Goal: Check status: Check status

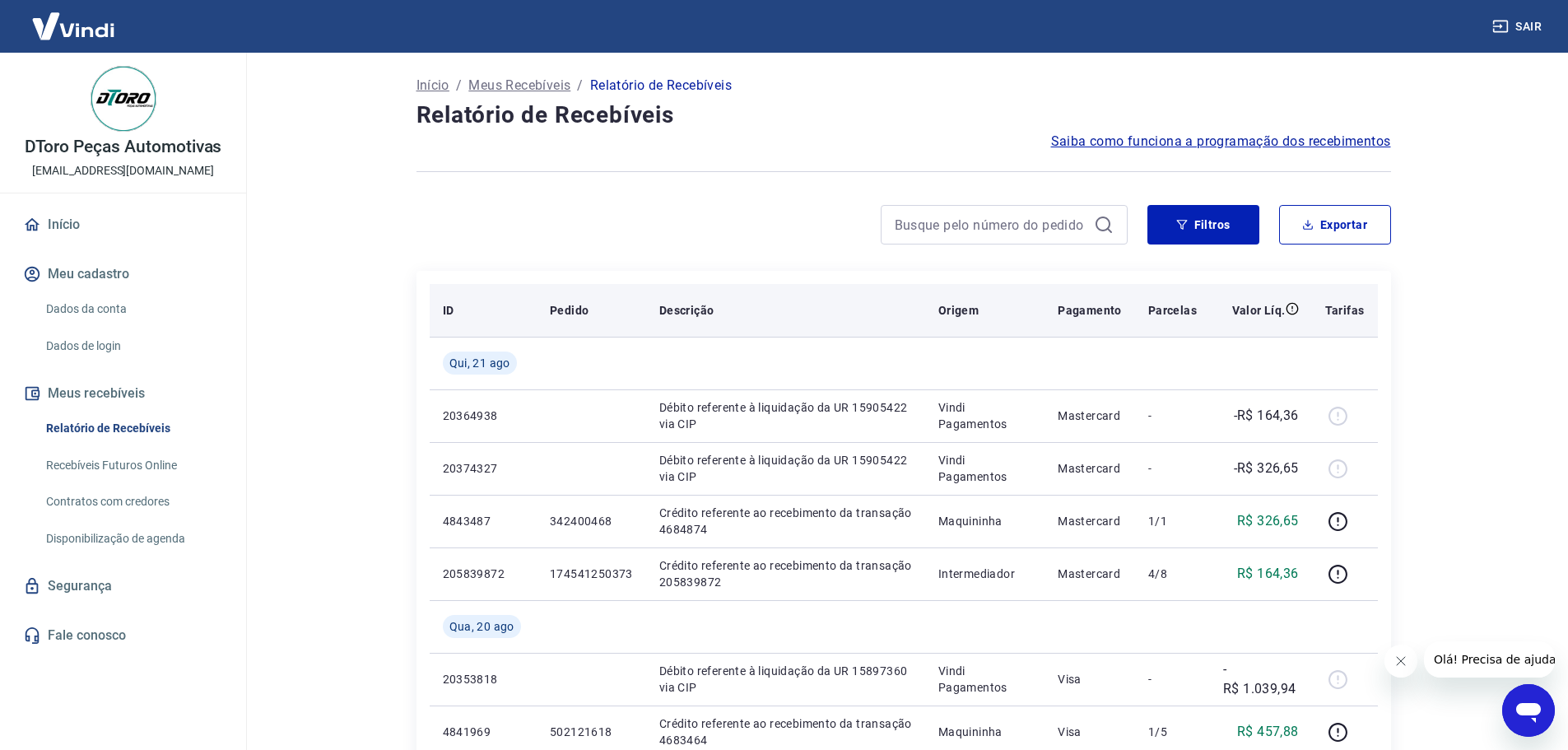
scroll to position [83, 0]
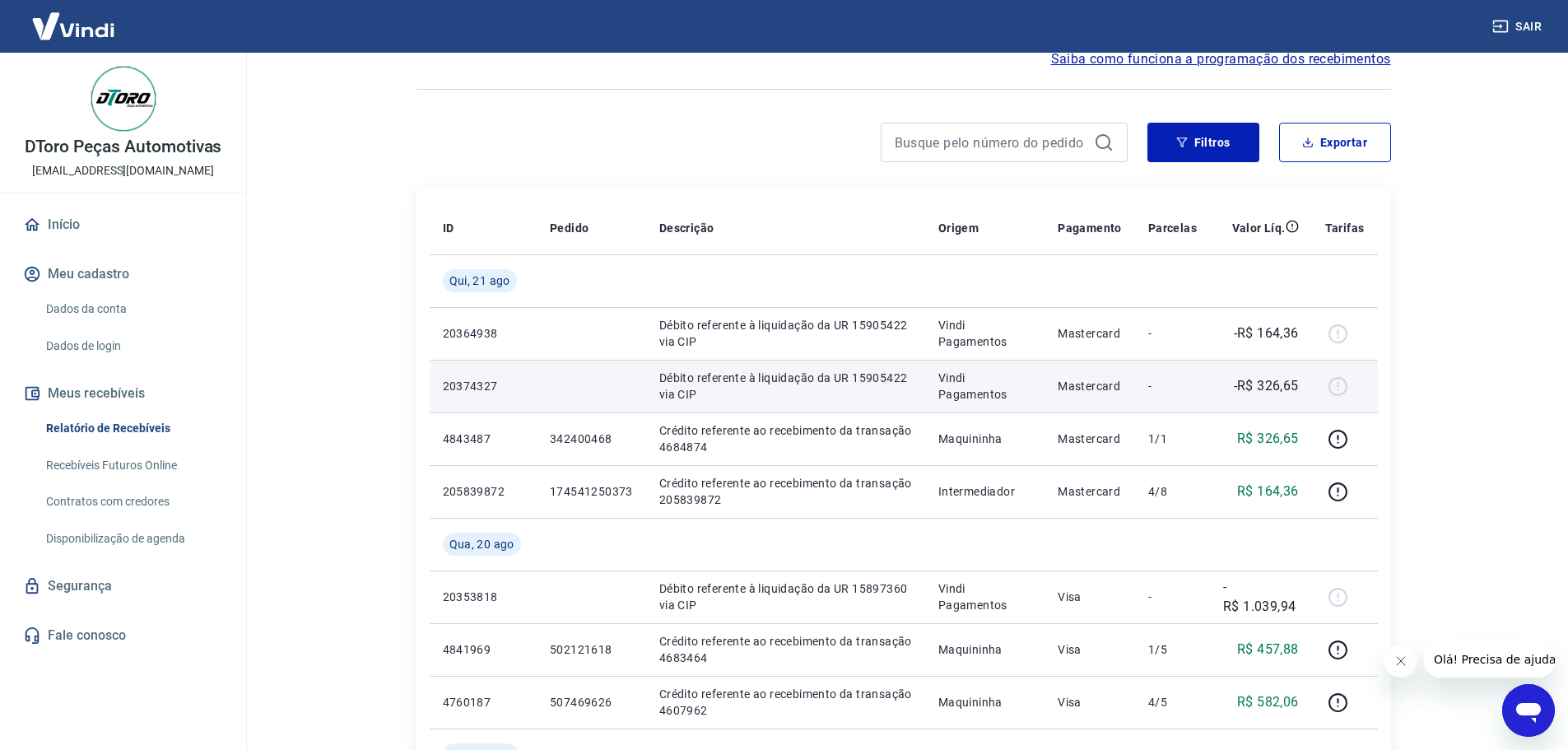
drag, startPoint x: 1242, startPoint y: 380, endPoint x: 1285, endPoint y: 381, distance: 43.0
click at [1281, 381] on div "-R$ 326,65" at bounding box center [1260, 385] width 75 height 20
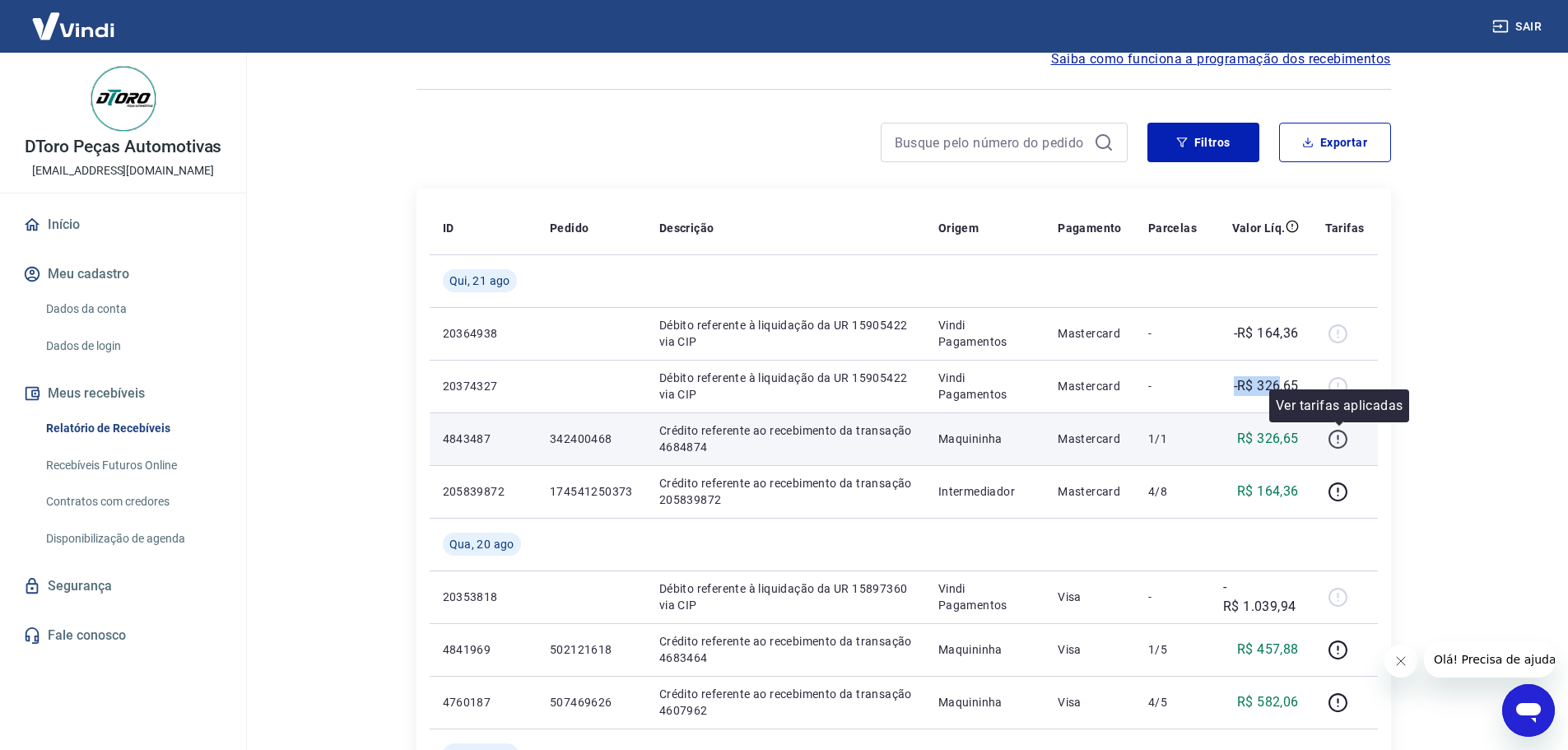
click at [1339, 439] on icon "button" at bounding box center [1338, 436] width 2 height 5
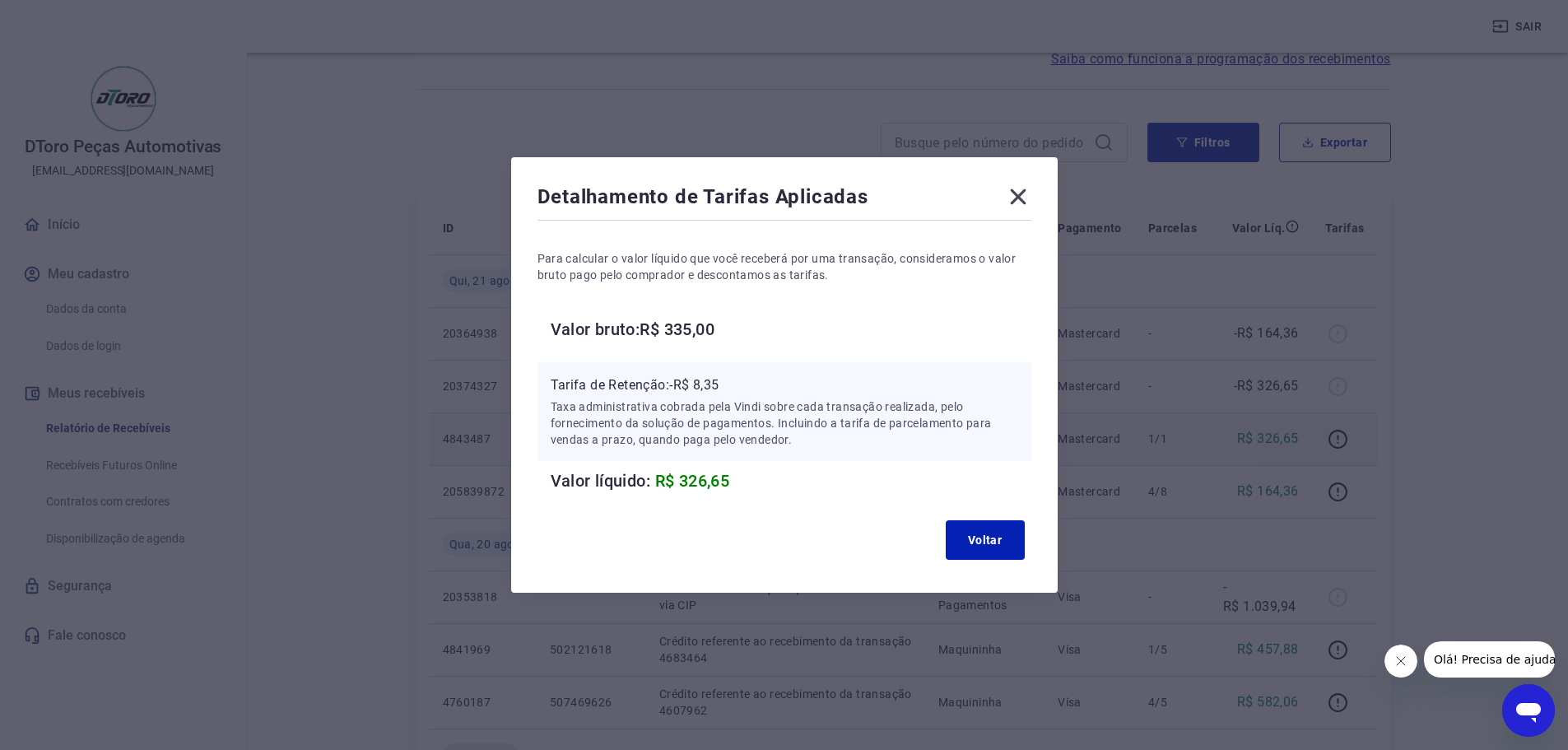
click at [1026, 193] on icon at bounding box center [1018, 196] width 26 height 26
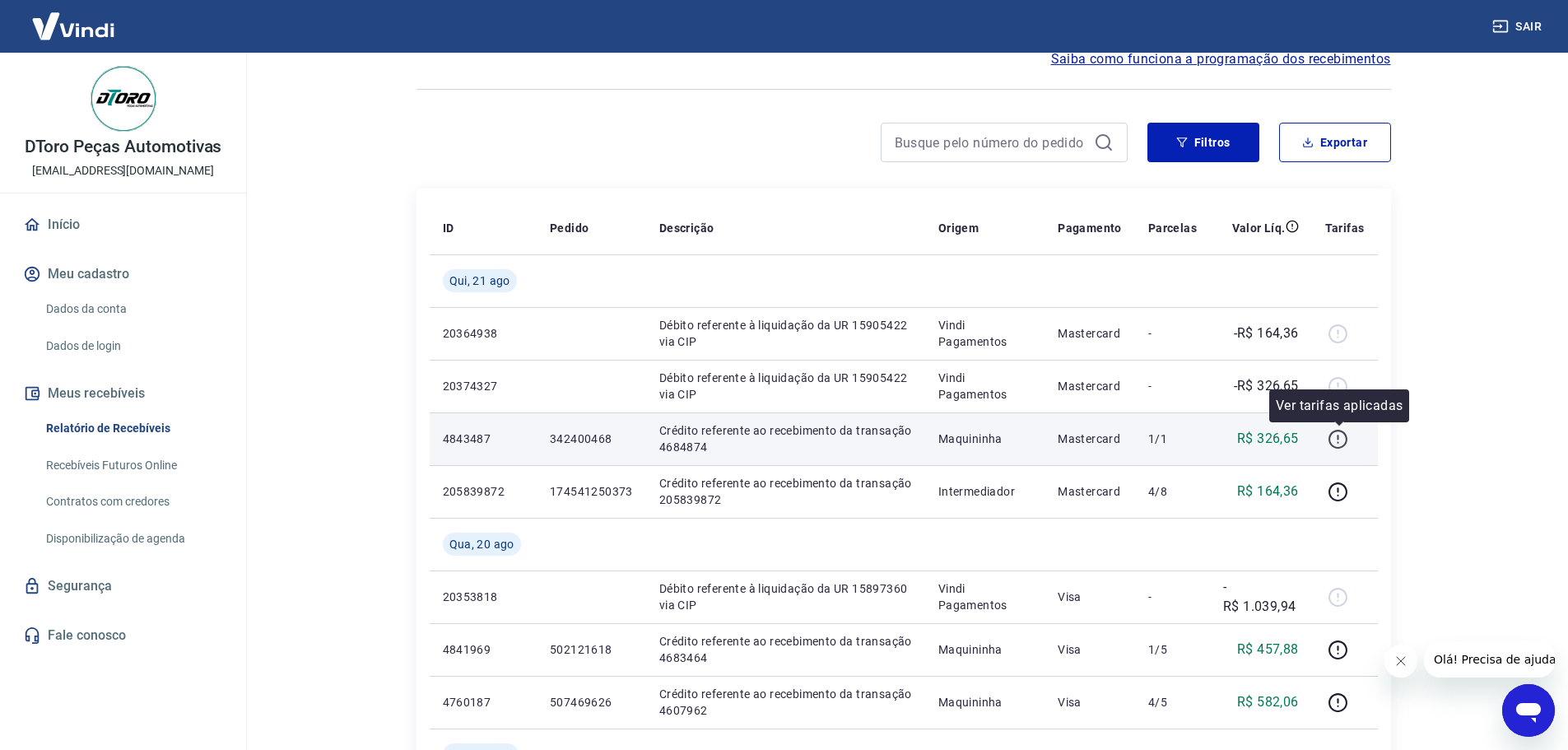
click at [1336, 437] on icon "button" at bounding box center [1338, 439] width 20 height 20
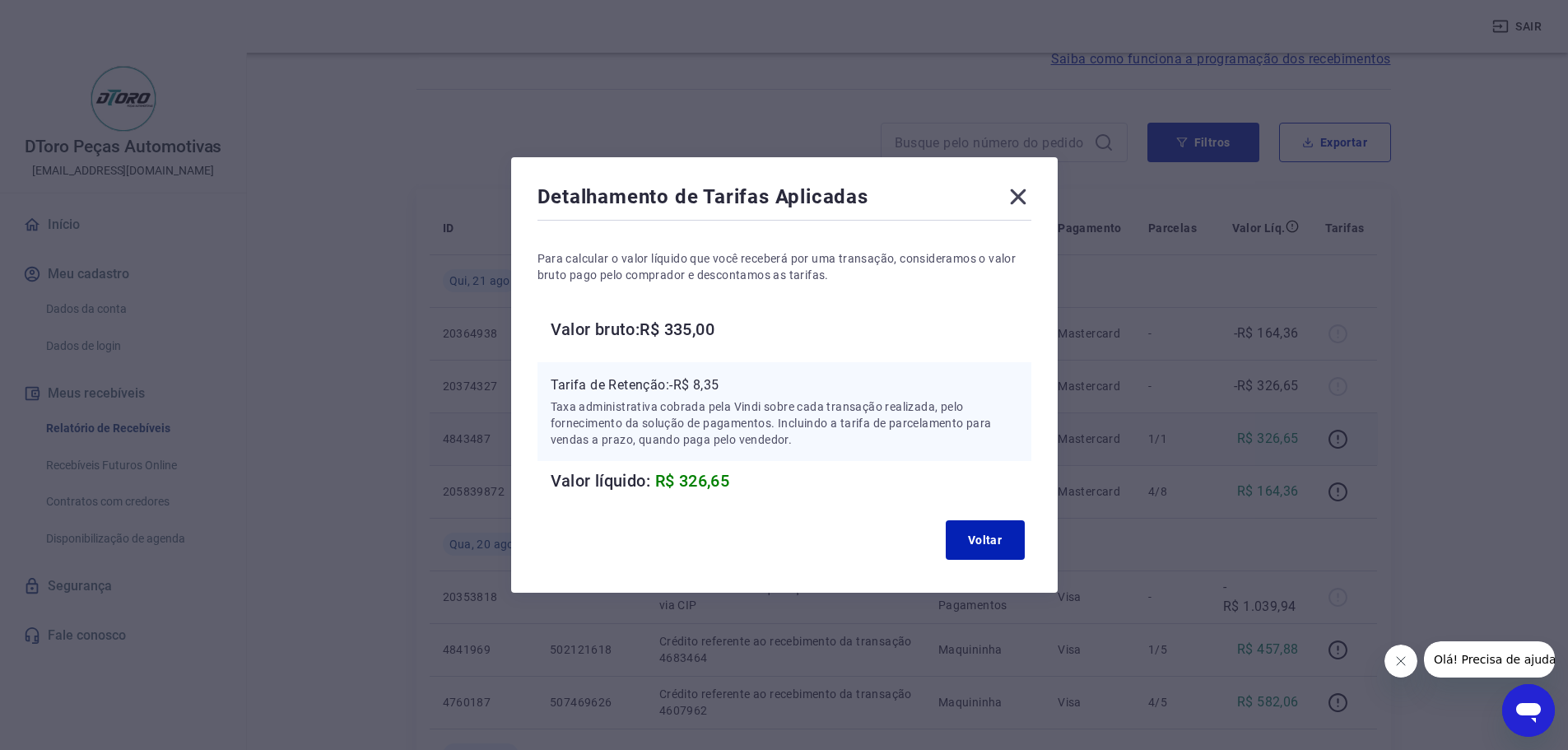
click at [1030, 200] on icon at bounding box center [1018, 196] width 26 height 26
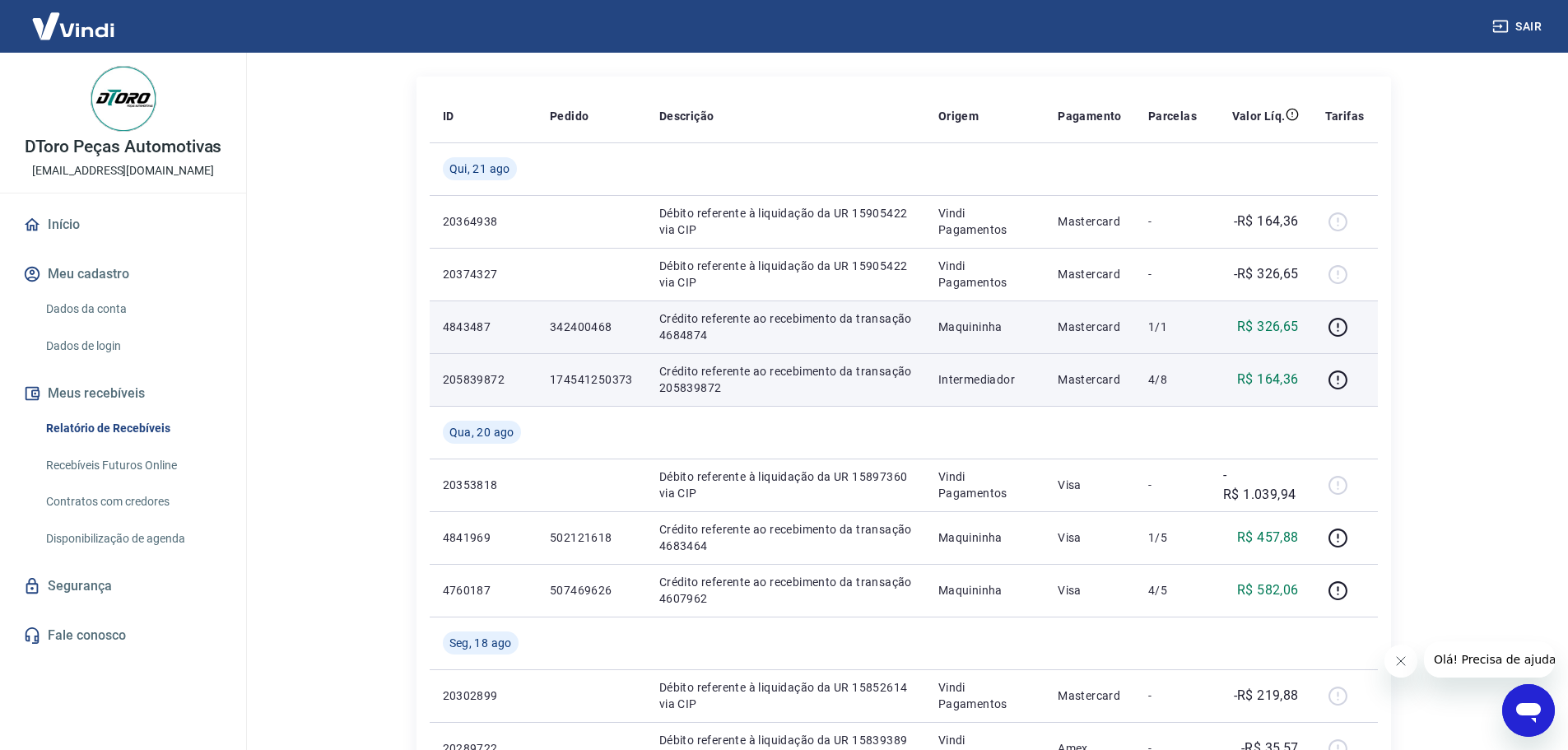
scroll to position [165, 0]
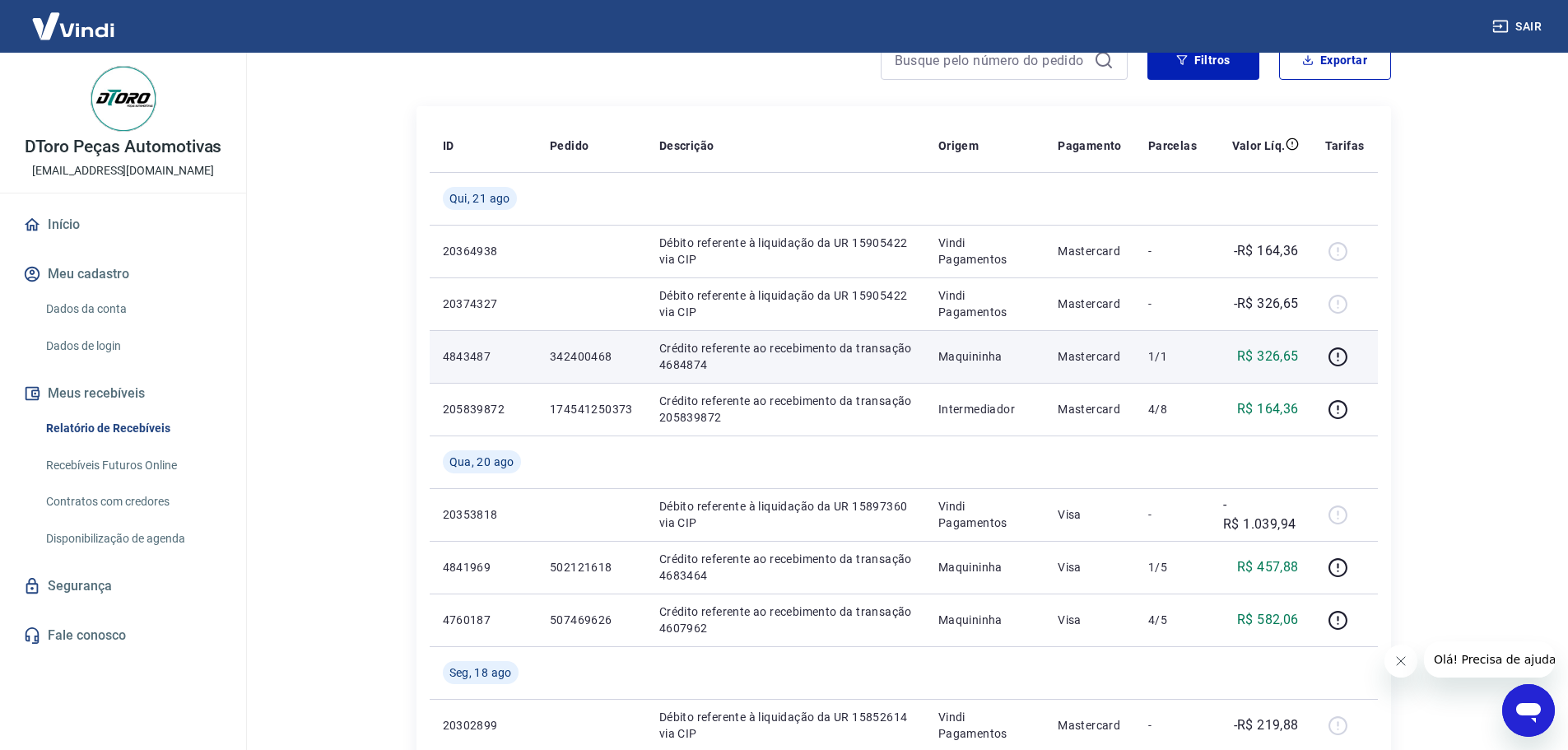
click at [592, 354] on p "342400468" at bounding box center [591, 356] width 83 height 17
copy p "342400468"
click at [468, 355] on p "4843487" at bounding box center [483, 356] width 81 height 17
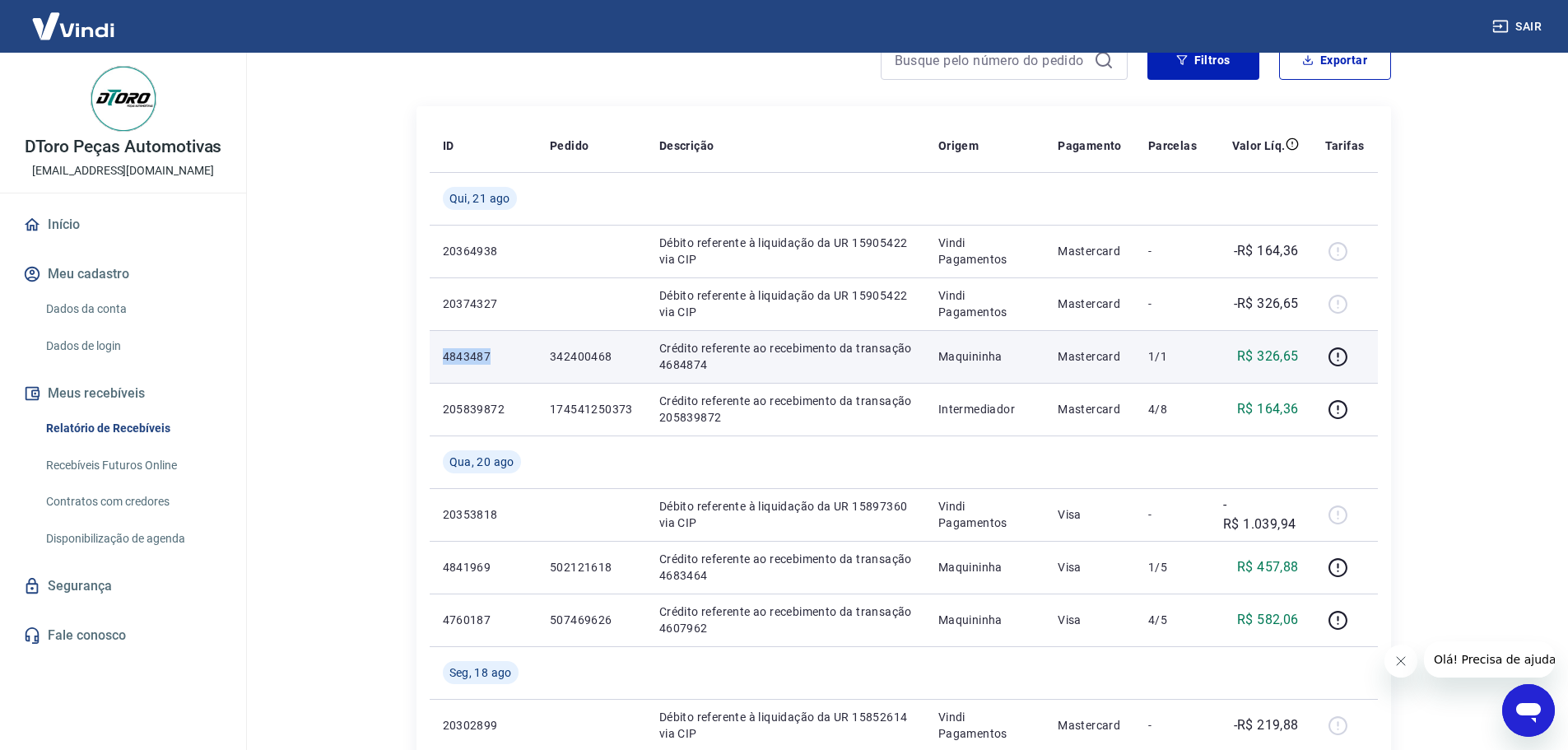
copy p "4843487"
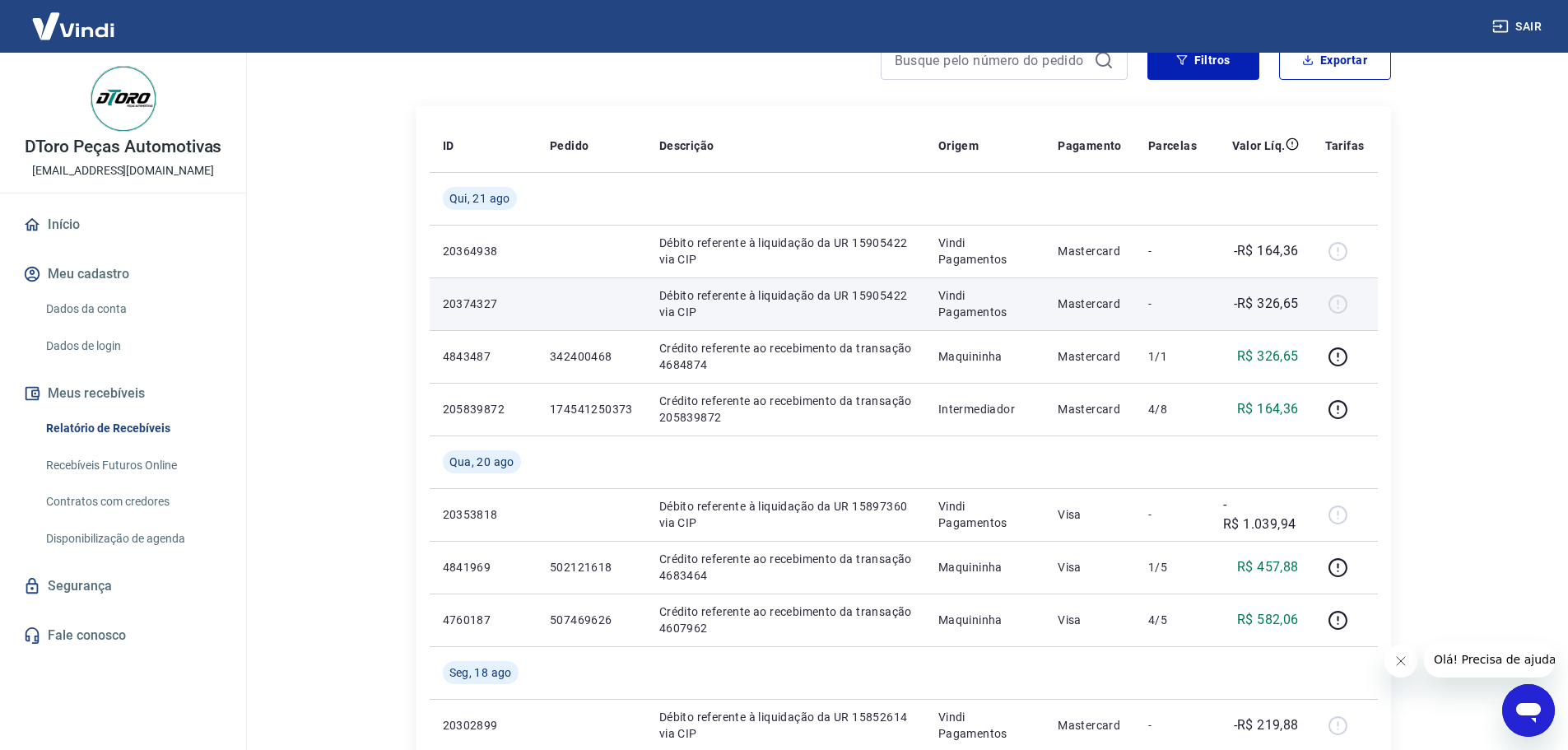
click at [470, 311] on p "20374327" at bounding box center [483, 304] width 81 height 17
copy p "20374327"
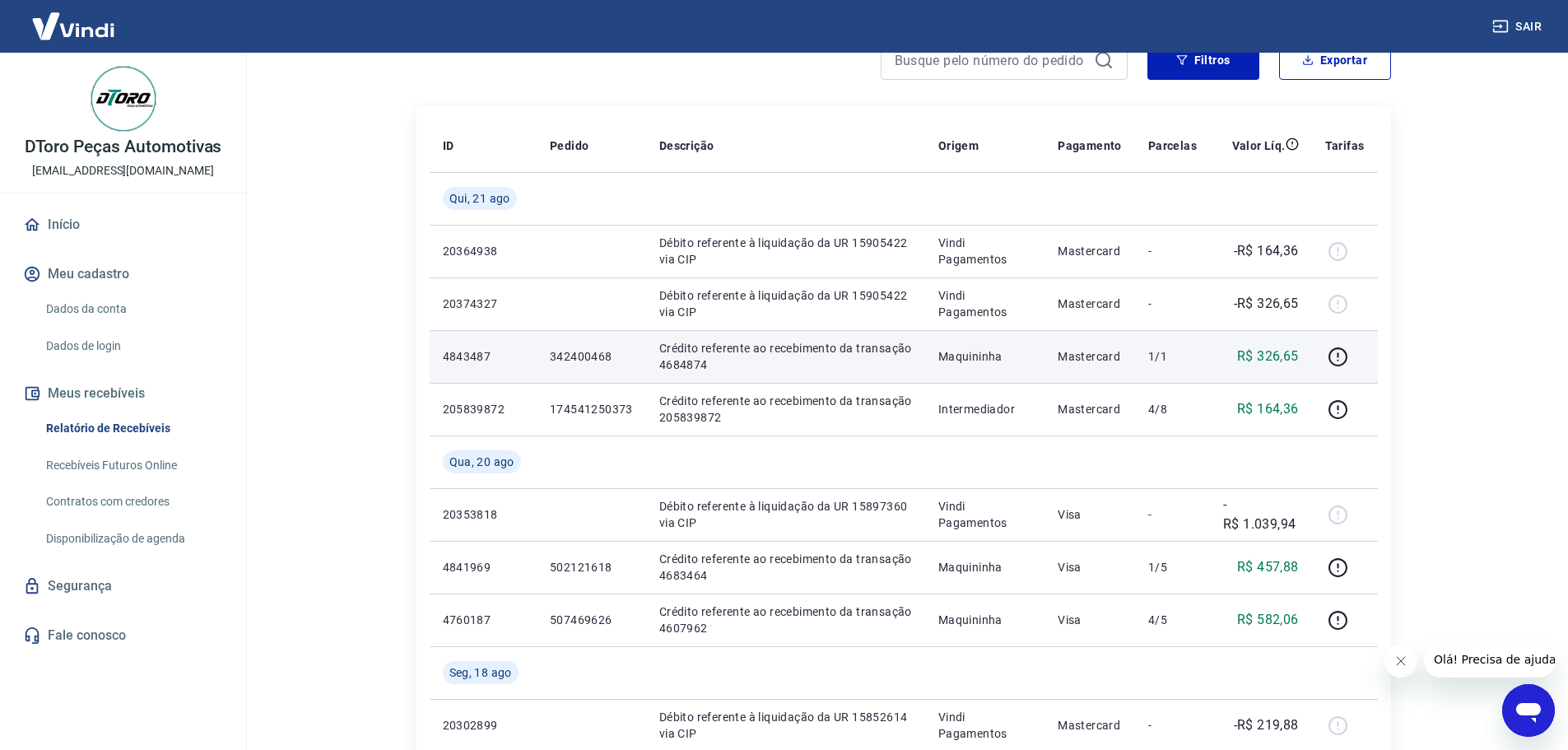
click at [575, 358] on p "342400468" at bounding box center [591, 356] width 83 height 17
copy p "342400468"
click at [681, 368] on p "Crédito referente ao recebimento da transação 4684874" at bounding box center [786, 356] width 253 height 33
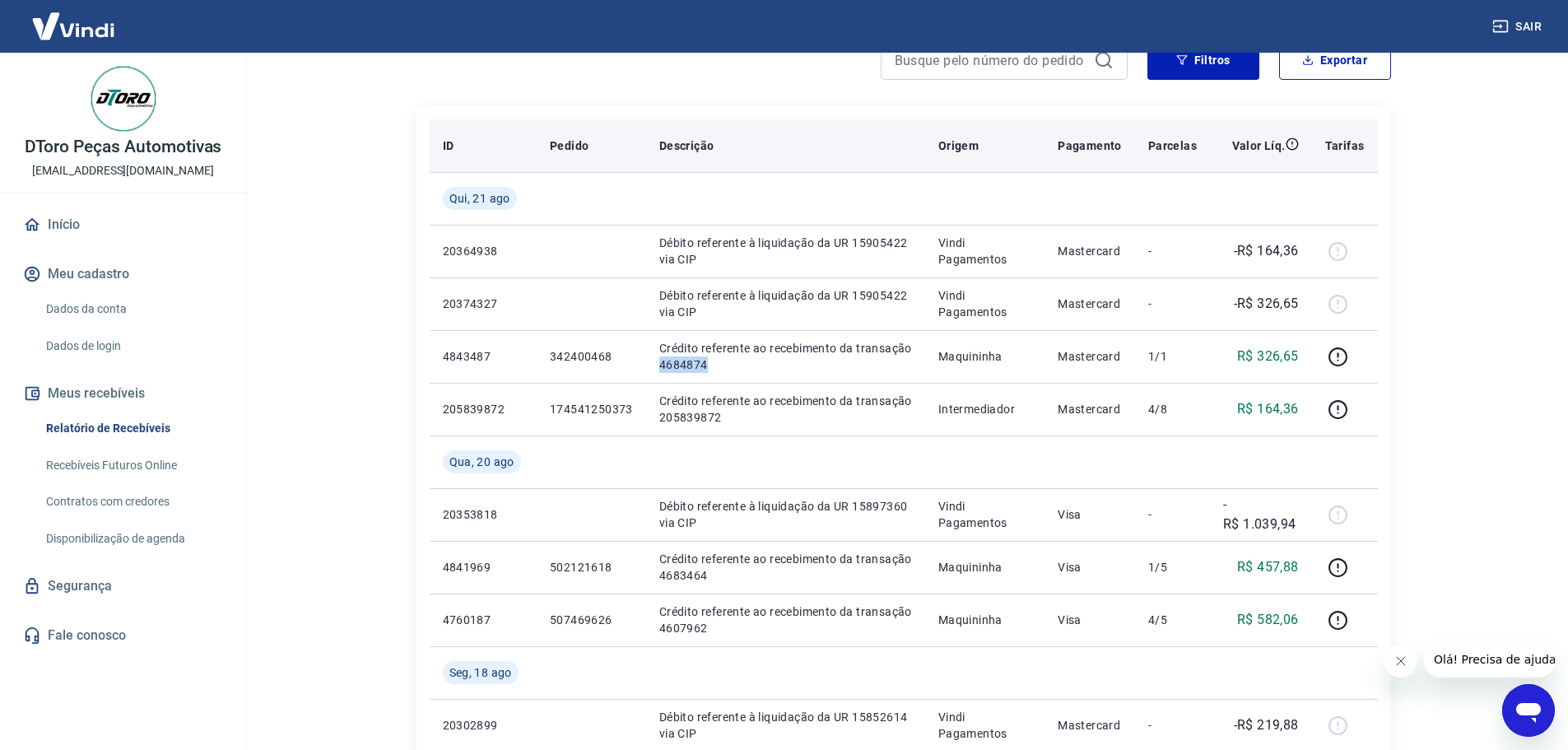
copy p "4684874"
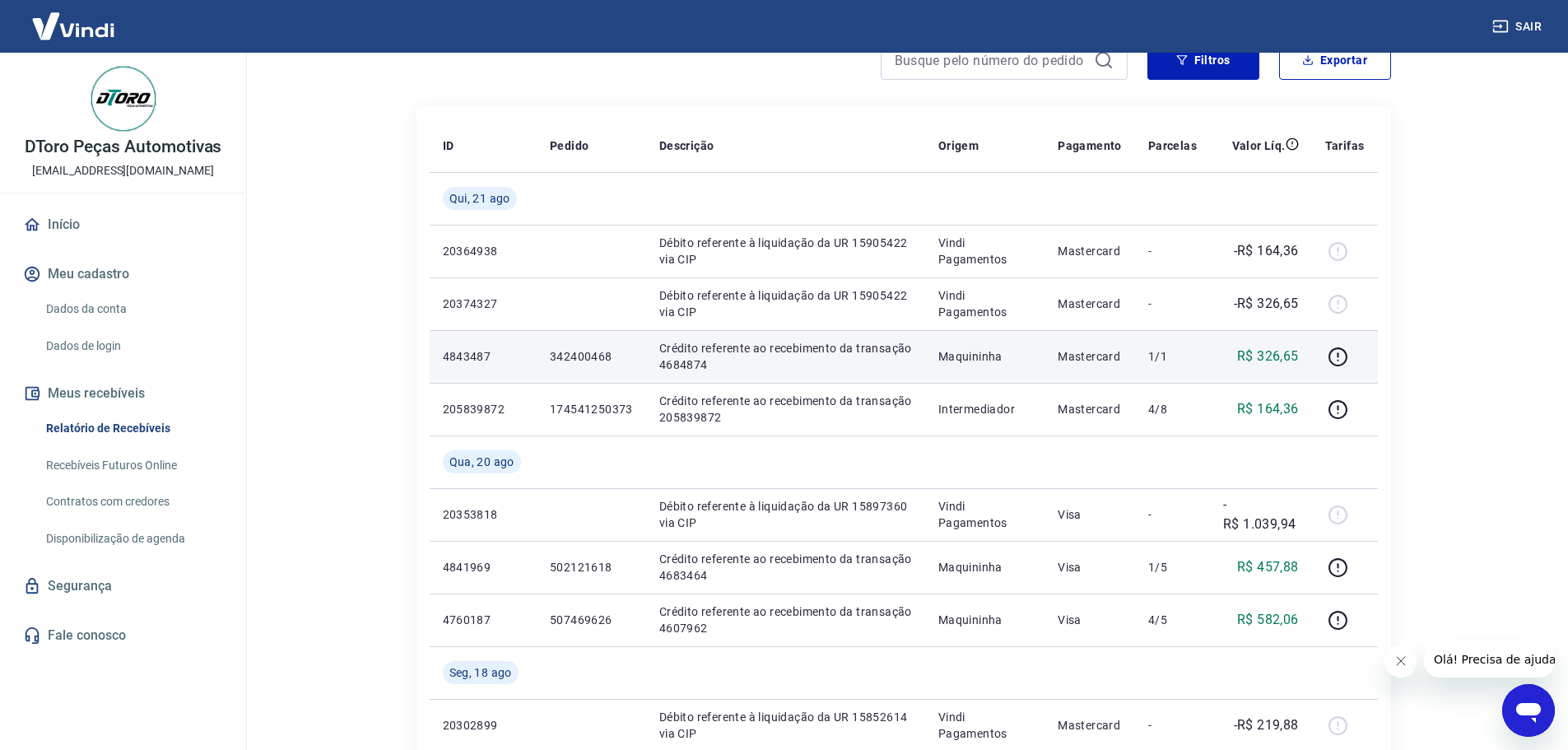
click at [579, 367] on td "342400468" at bounding box center [591, 356] width 110 height 53
click at [580, 364] on p "342400468" at bounding box center [591, 356] width 83 height 17
click at [587, 355] on p "342400468" at bounding box center [591, 356] width 83 height 17
copy p "342400468"
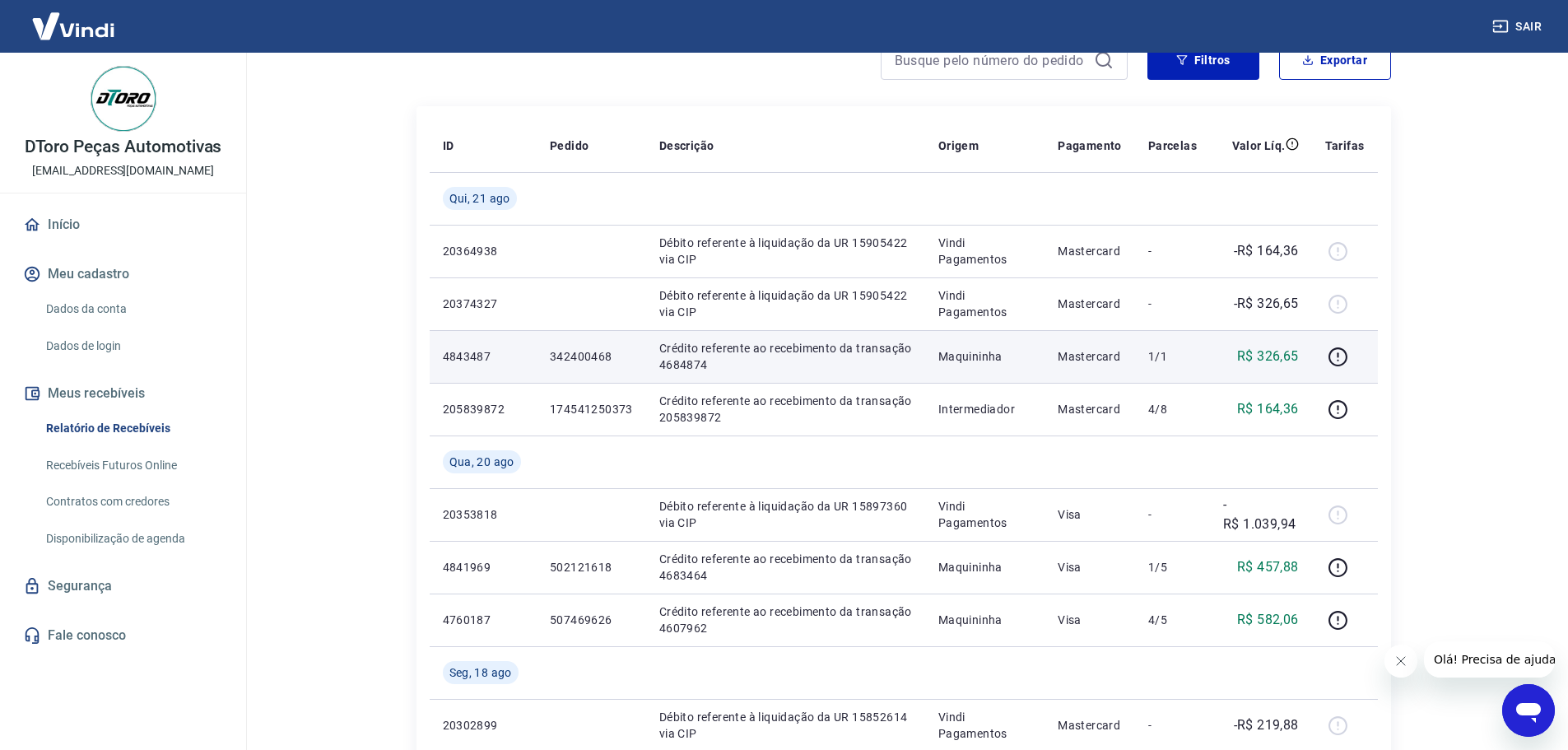
click at [682, 364] on p "Crédito referente ao recebimento da transação 4684874" at bounding box center [786, 356] width 253 height 33
copy p "4684874"
click at [469, 362] on p "4843487" at bounding box center [483, 356] width 81 height 17
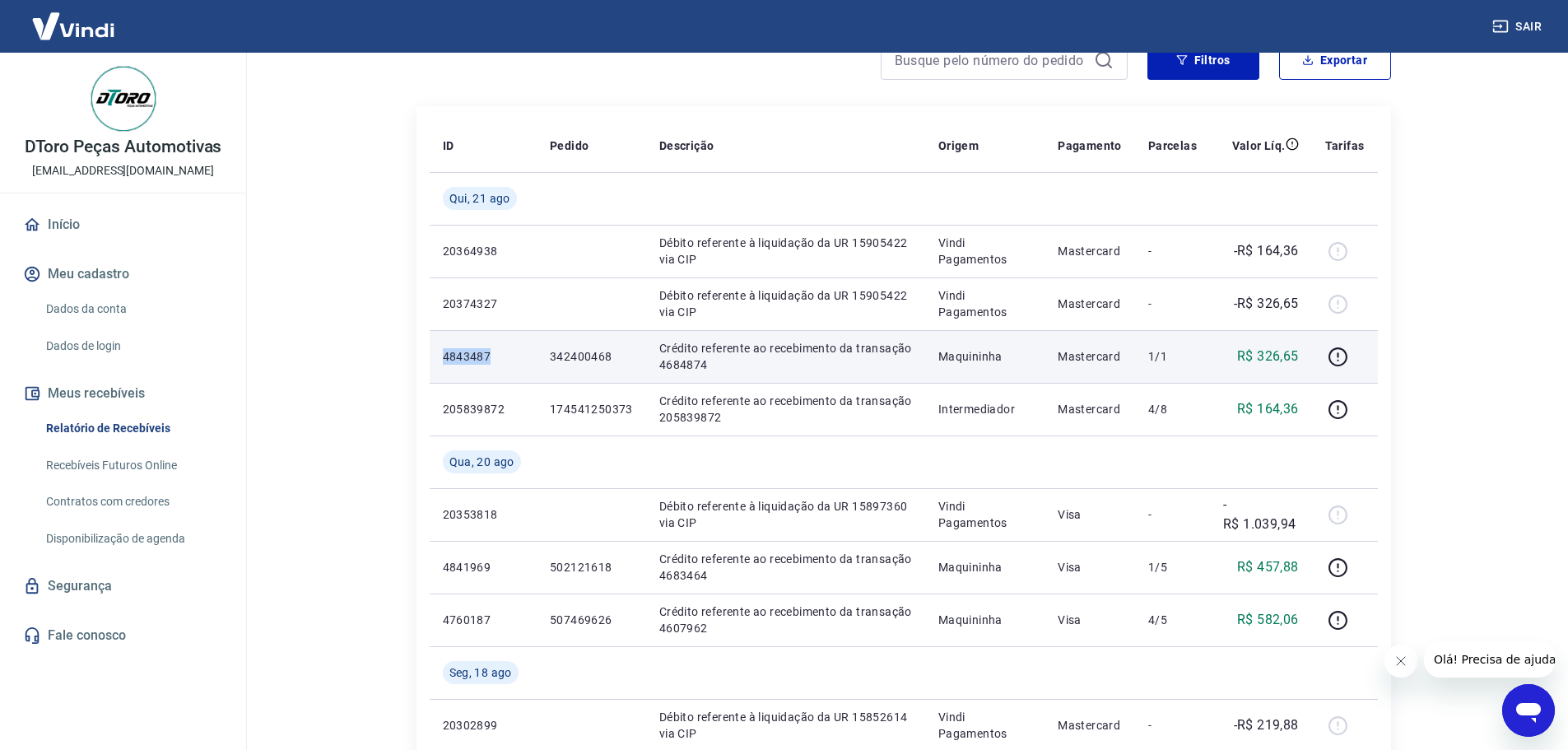
copy p "4843487"
click at [566, 359] on p "342400468" at bounding box center [591, 356] width 83 height 17
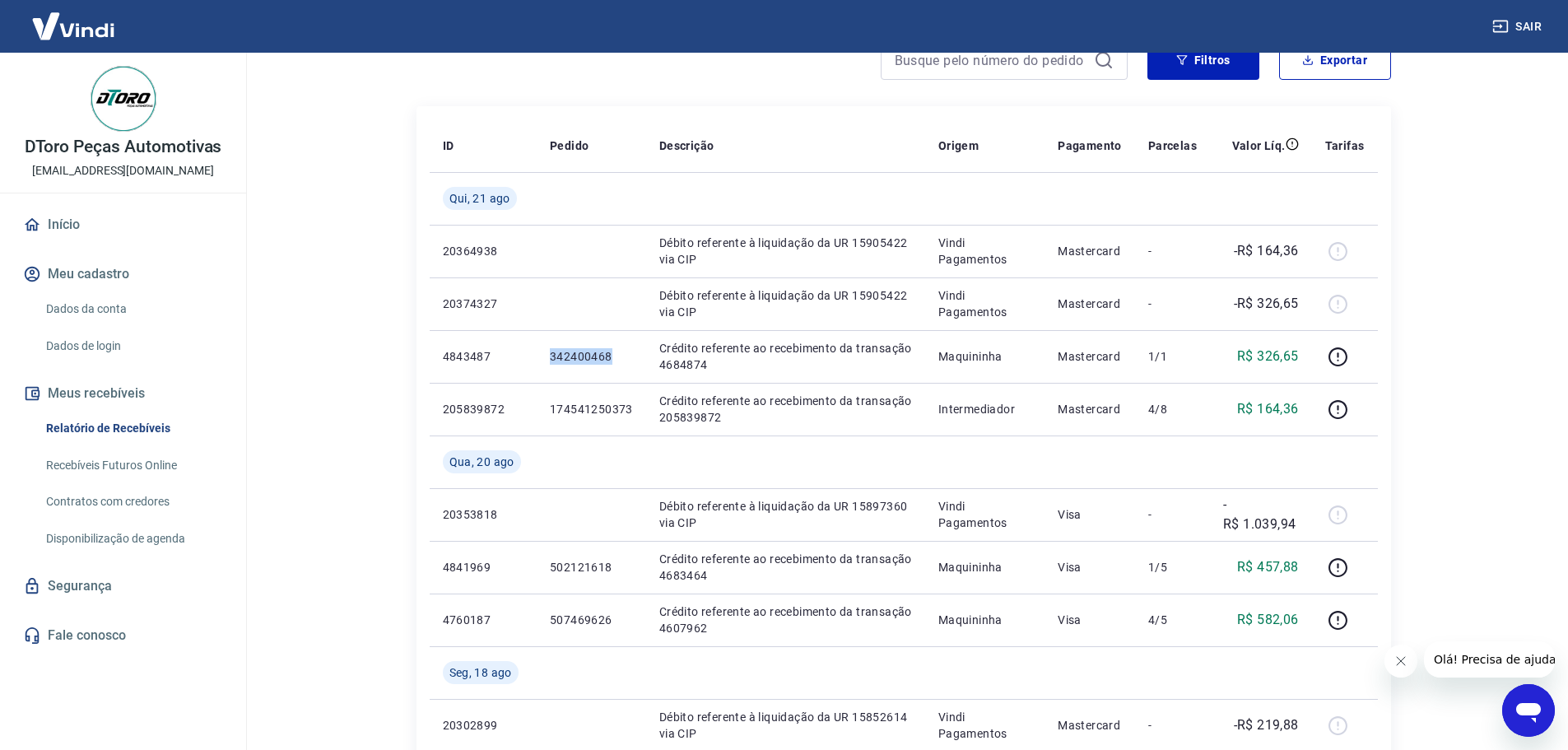
copy p "342400468"
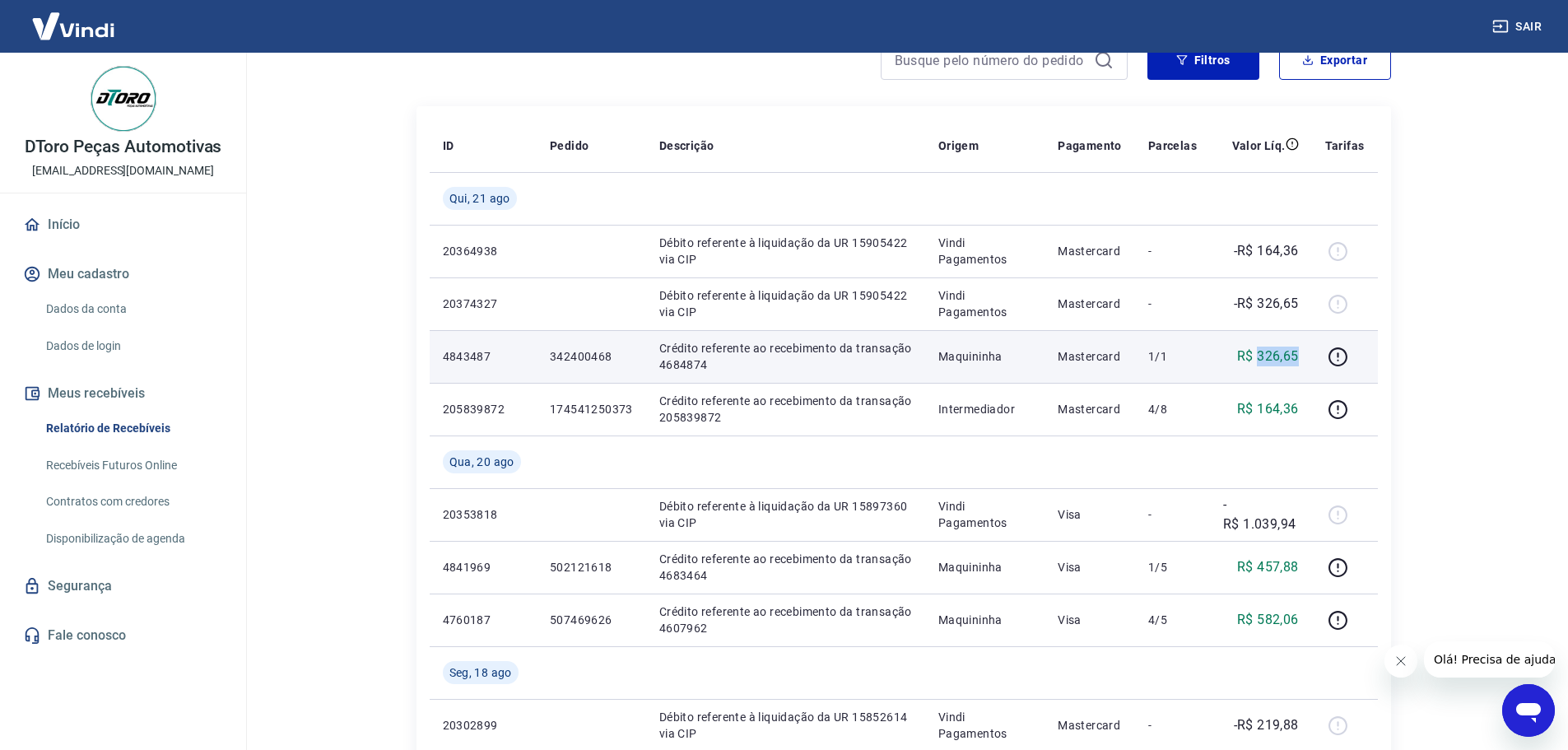
drag, startPoint x: 1261, startPoint y: 360, endPoint x: 1300, endPoint y: 359, distance: 39.0
click at [1299, 359] on p "R$ 326,65" at bounding box center [1268, 356] width 61 height 20
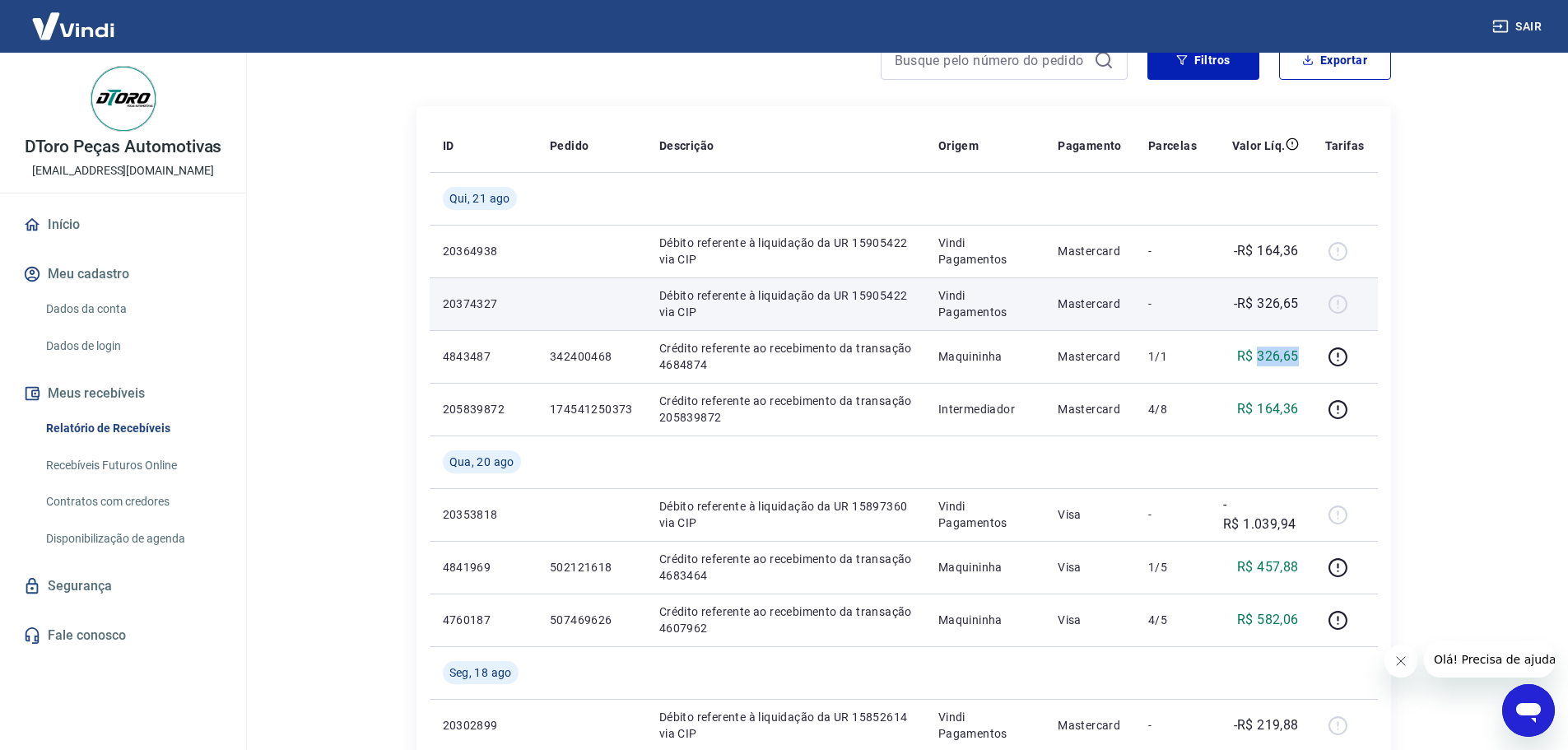
copy p "326,65"
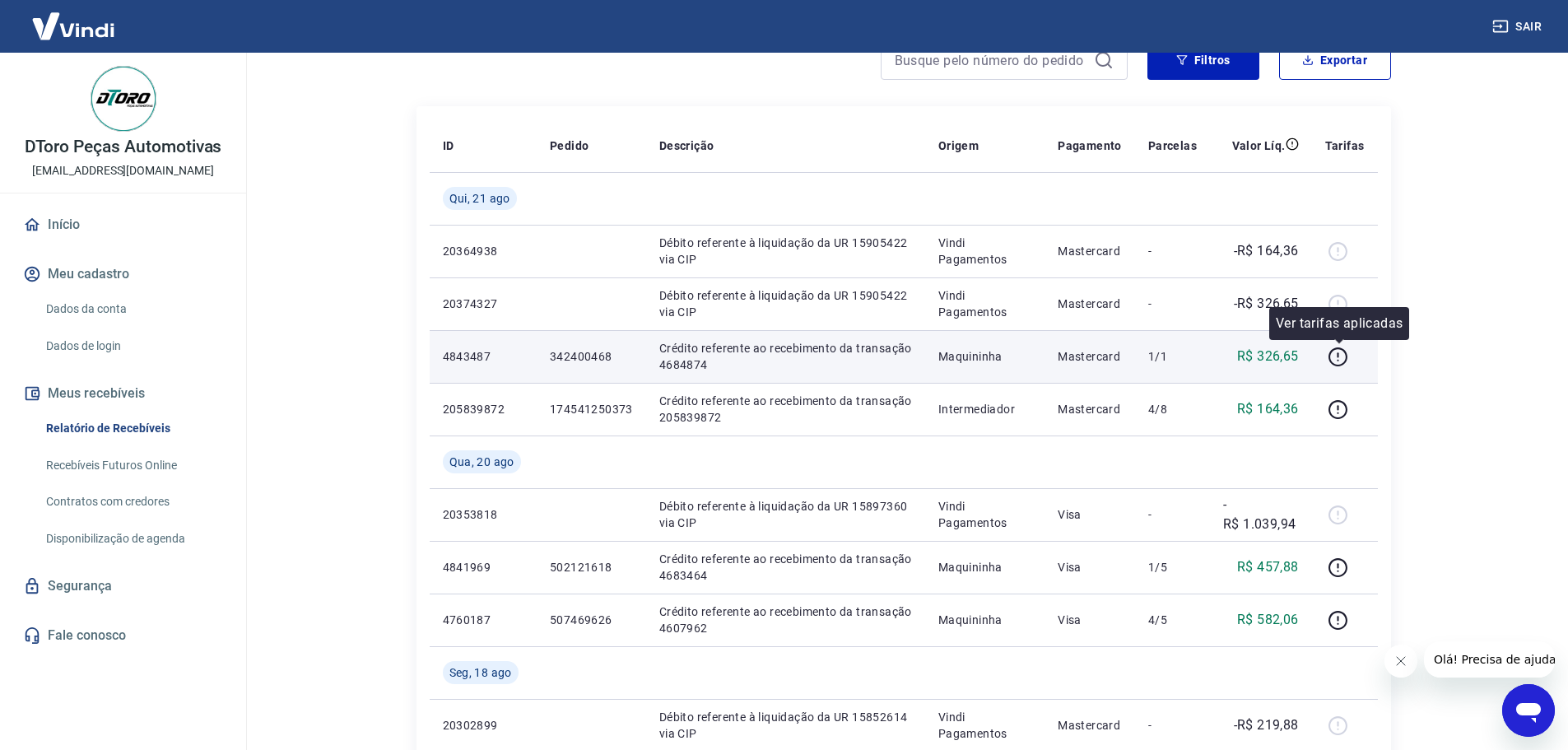
click at [1358, 353] on div at bounding box center [1345, 356] width 39 height 26
click at [1347, 355] on icon "button" at bounding box center [1338, 357] width 19 height 19
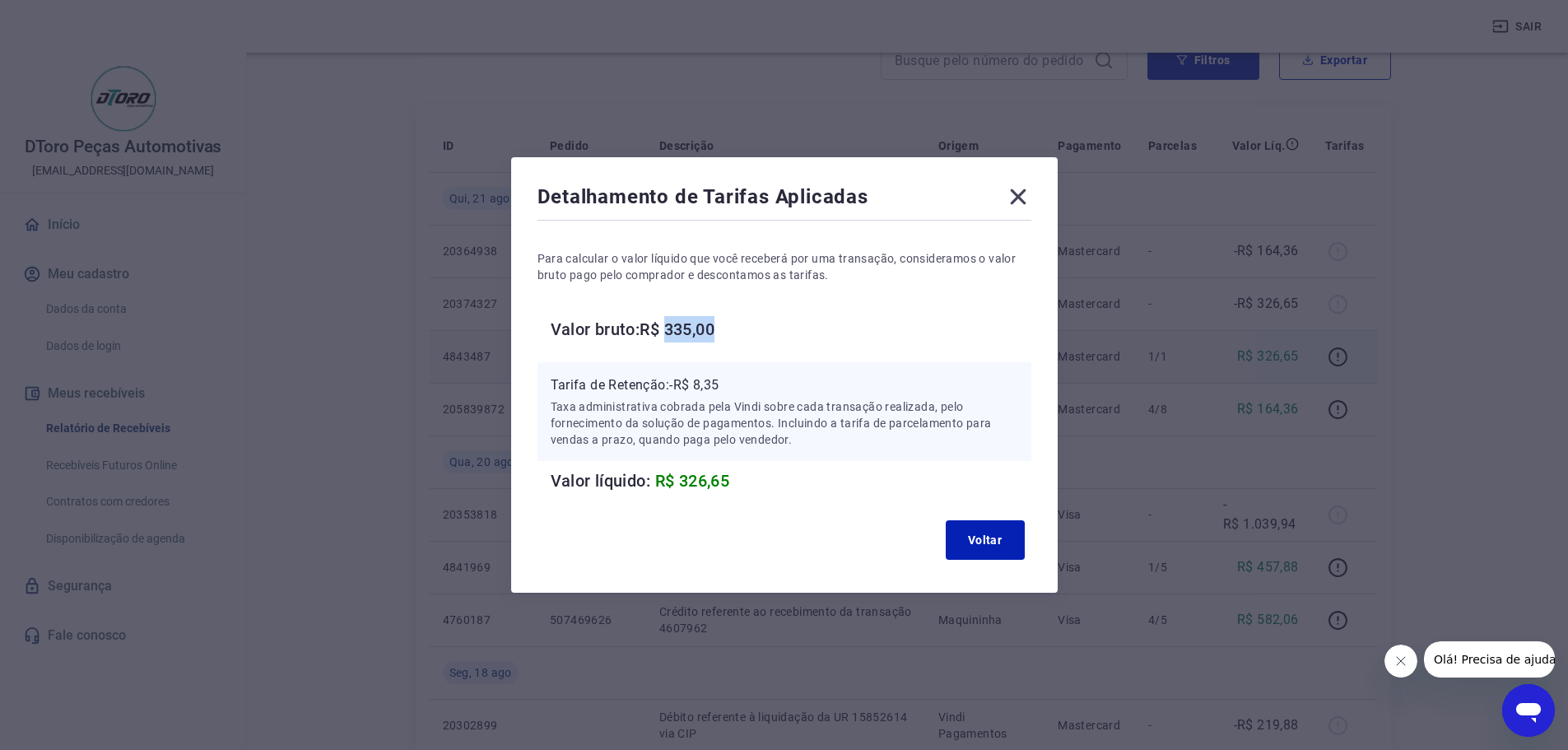
drag, startPoint x: 676, startPoint y: 326, endPoint x: 784, endPoint y: 325, distance: 108.0
click at [774, 325] on h6 "Valor bruto: R$ 335,00" at bounding box center [791, 329] width 481 height 26
click at [1027, 205] on icon at bounding box center [1018, 196] width 26 height 26
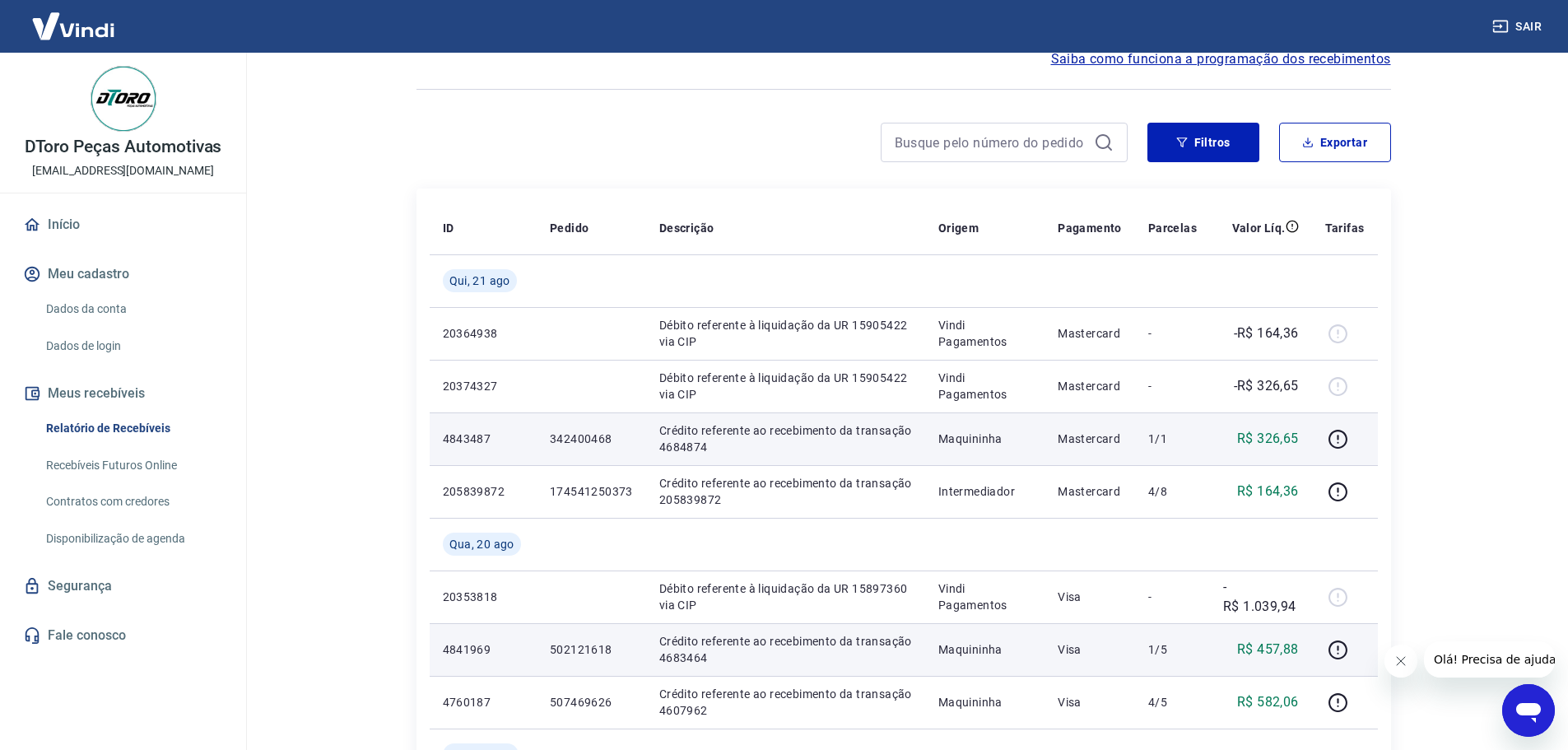
scroll to position [0, 0]
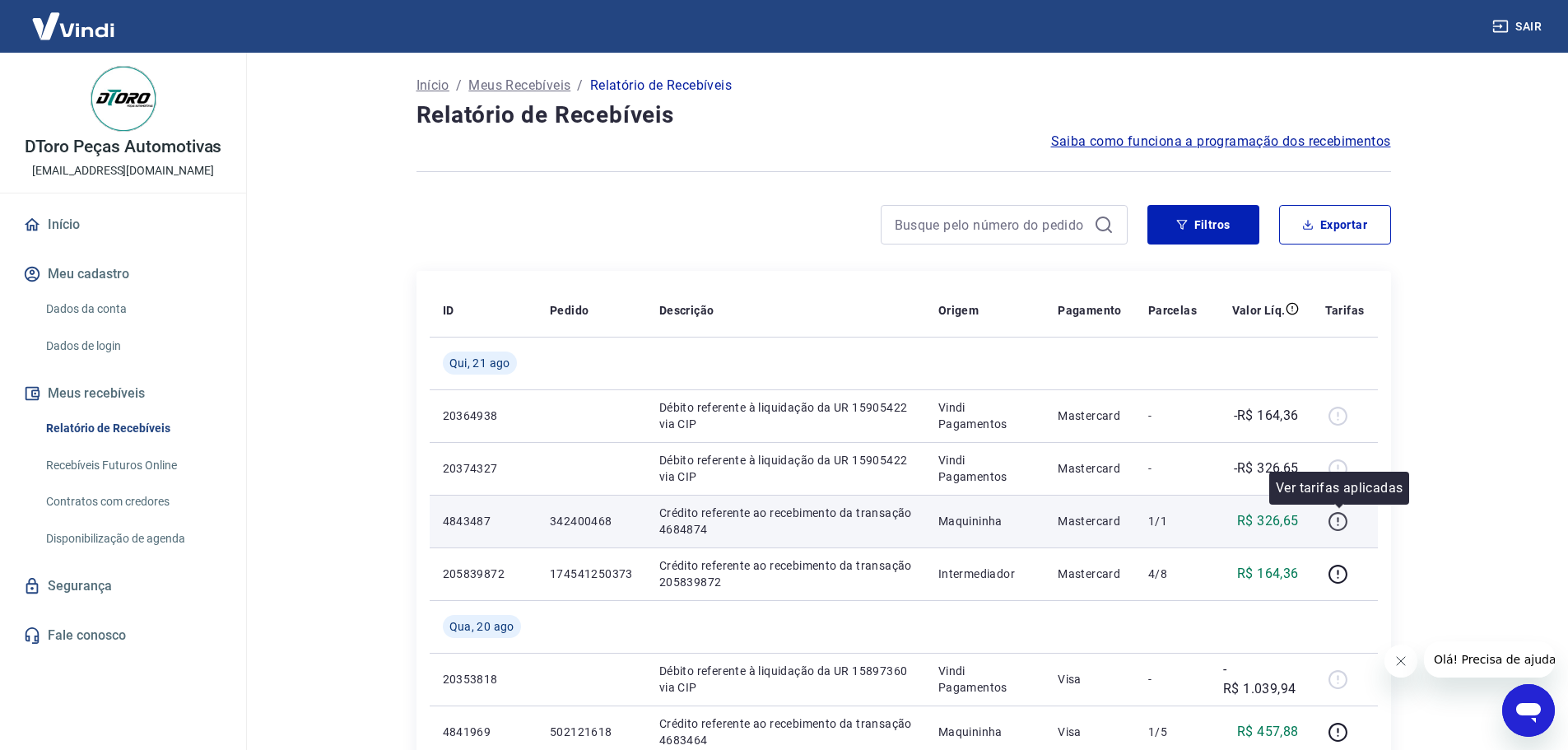
click at [1345, 521] on icon "button" at bounding box center [1338, 522] width 20 height 20
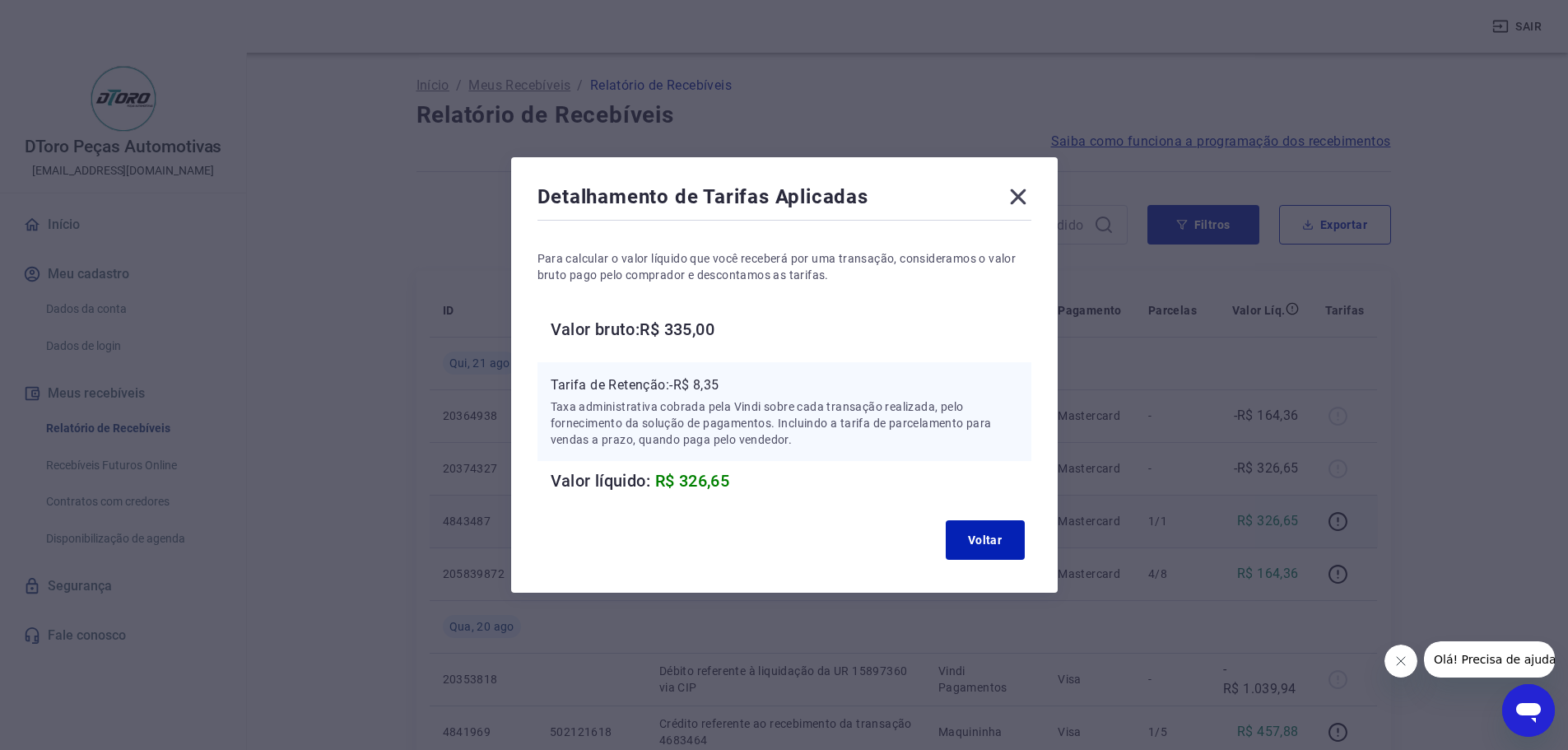
click at [1029, 197] on icon at bounding box center [1018, 196] width 26 height 26
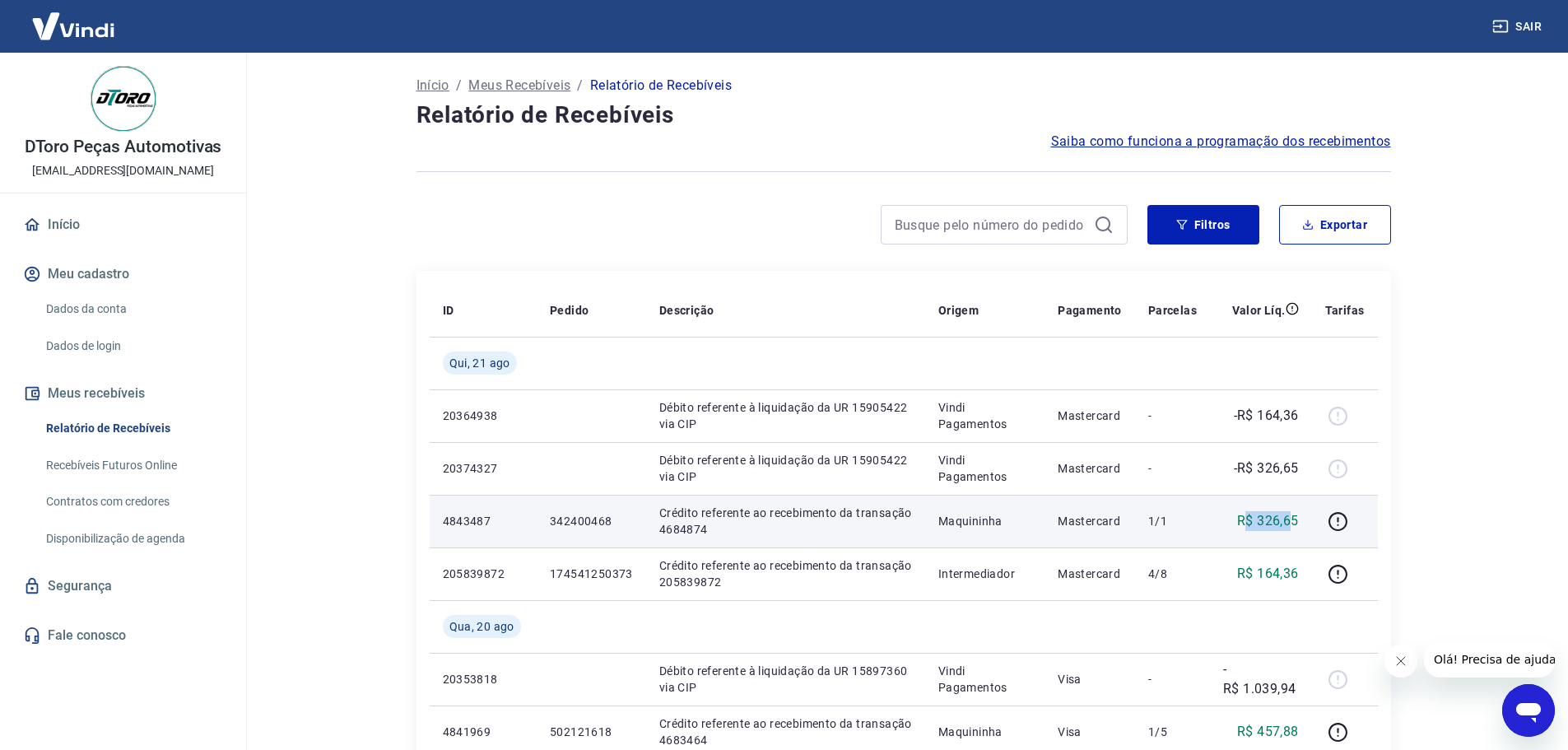
drag, startPoint x: 1249, startPoint y: 519, endPoint x: 1295, endPoint y: 519, distance: 46.0
click at [1295, 519] on p "R$ 326,65" at bounding box center [1268, 521] width 61 height 20
click at [1291, 525] on p "R$ 326,65" at bounding box center [1268, 521] width 61 height 20
drag, startPoint x: 1258, startPoint y: 521, endPoint x: 1307, endPoint y: 520, distance: 49.0
click at [1307, 520] on td "R$ 326,65" at bounding box center [1261, 521] width 102 height 53
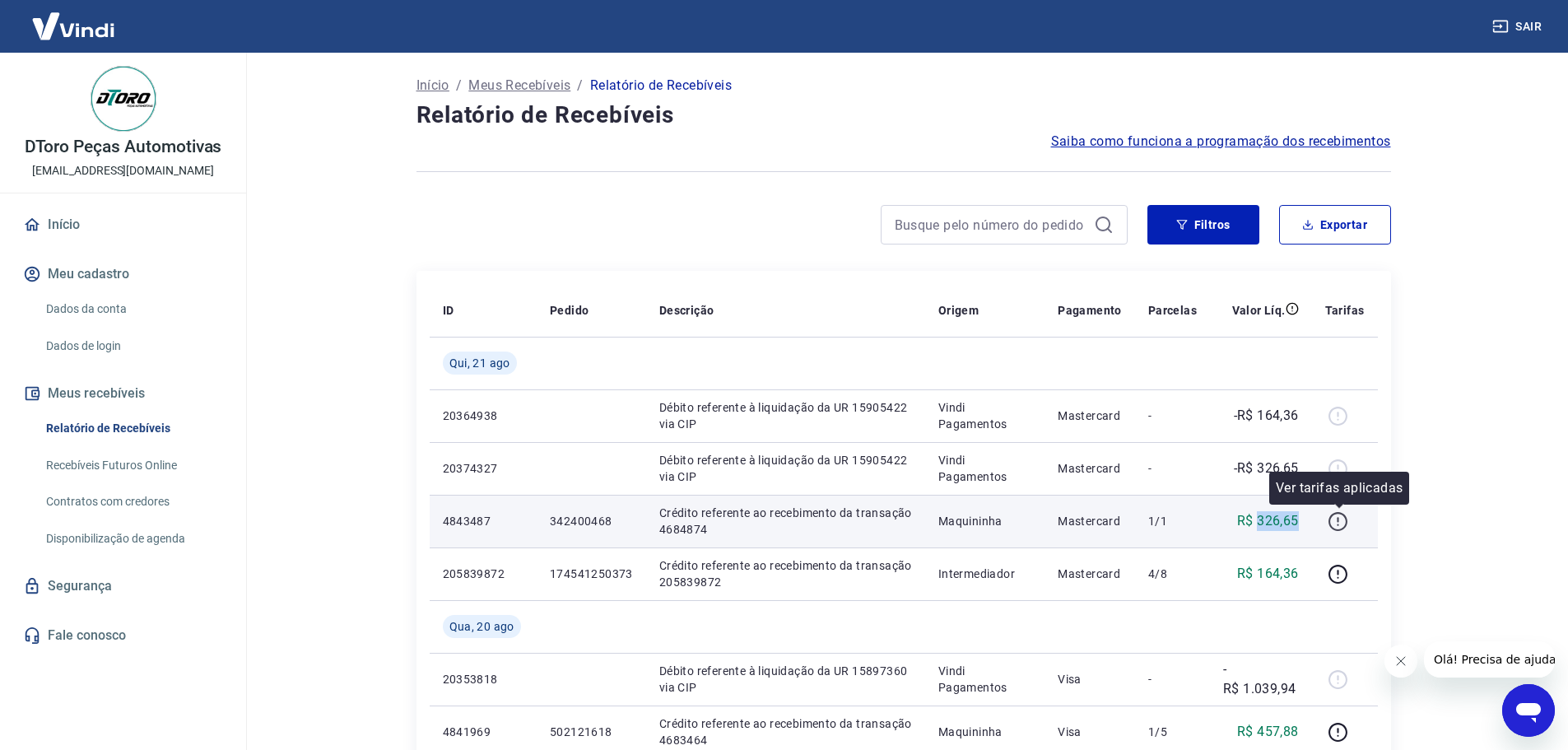
click at [1348, 525] on icon "button" at bounding box center [1338, 522] width 19 height 19
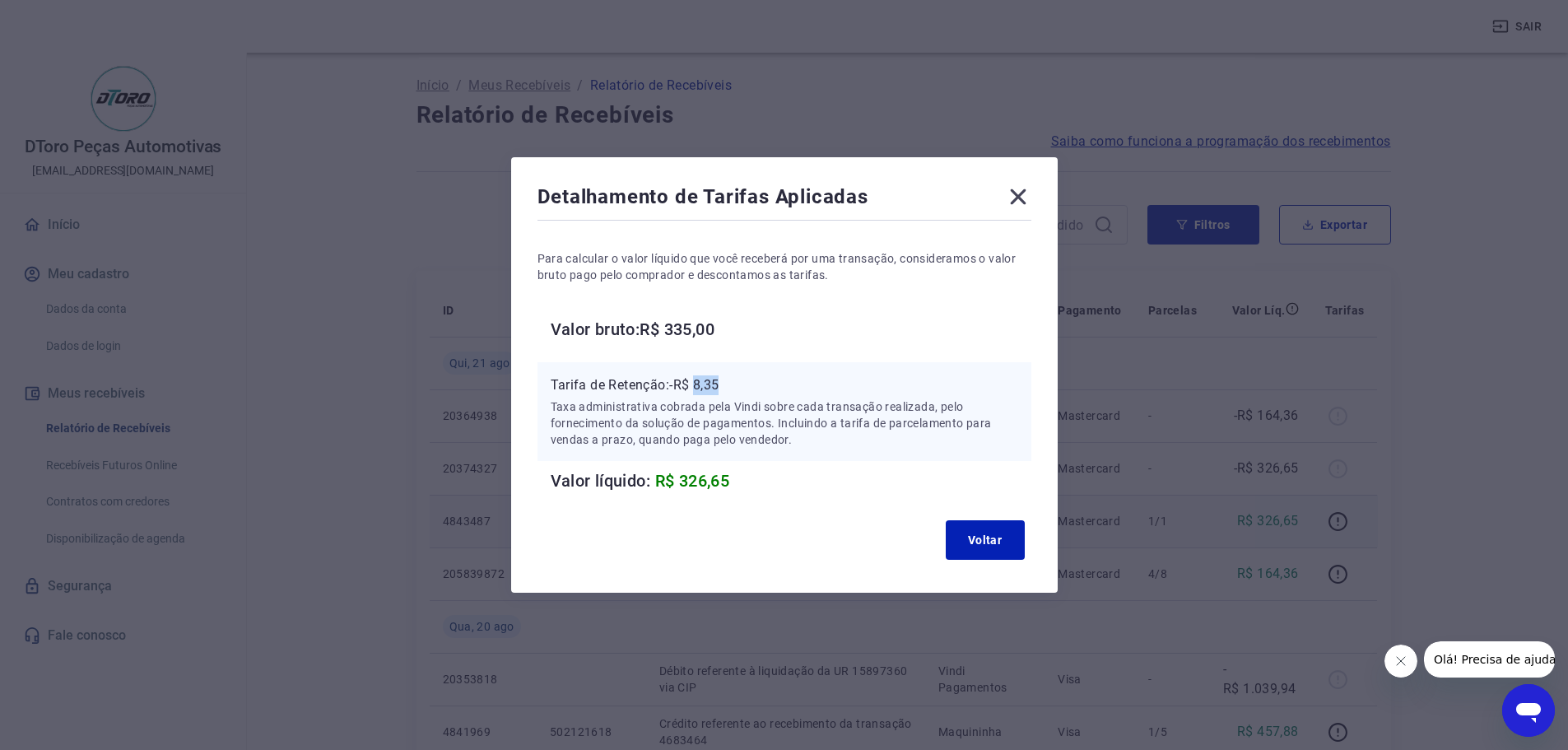
drag, startPoint x: 705, startPoint y: 381, endPoint x: 779, endPoint y: 383, distance: 74.0
click at [779, 383] on p "Tarifa de Retenção: -R$ 8,35" at bounding box center [784, 385] width 468 height 20
click at [1025, 183] on icon at bounding box center [1018, 196] width 26 height 26
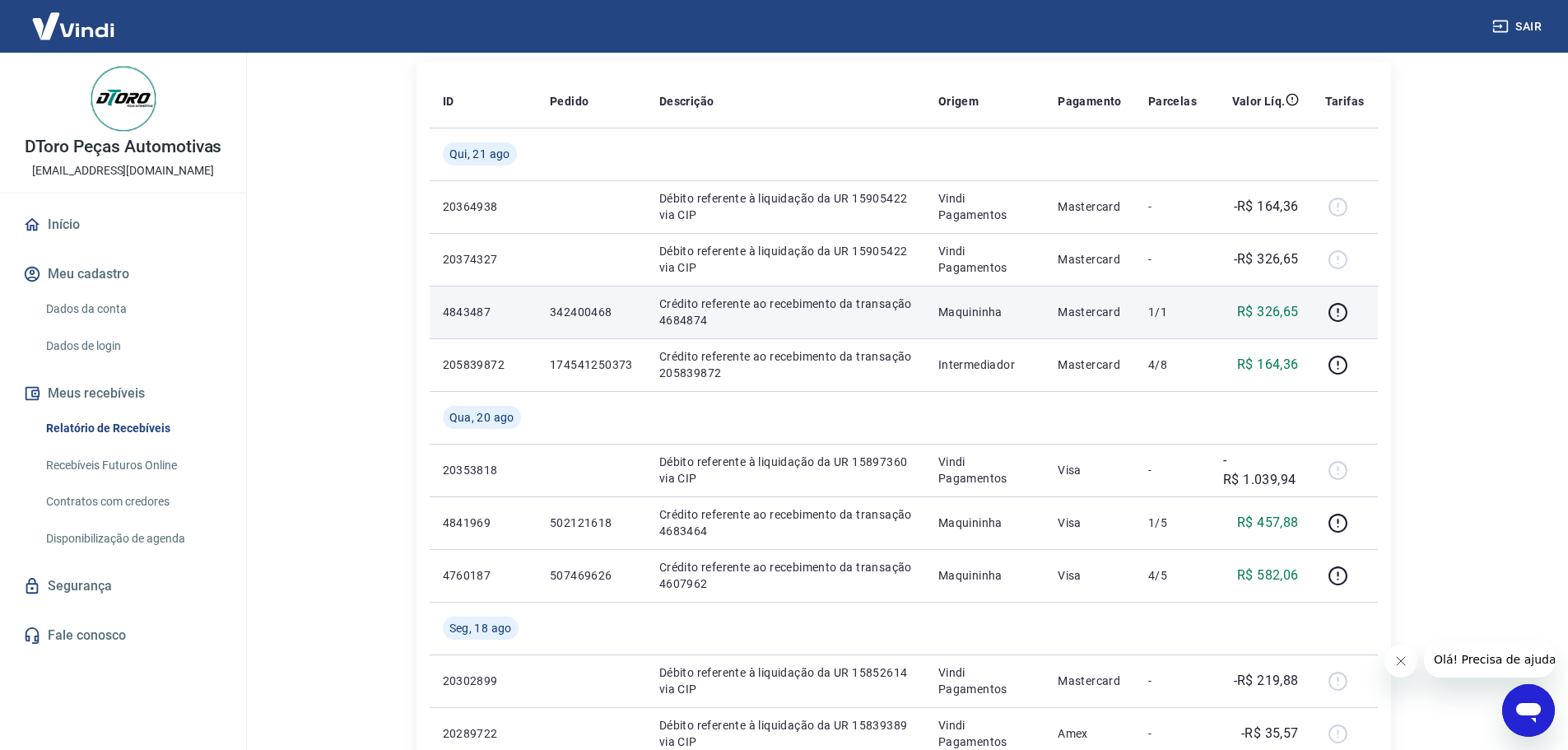
scroll to position [248, 0]
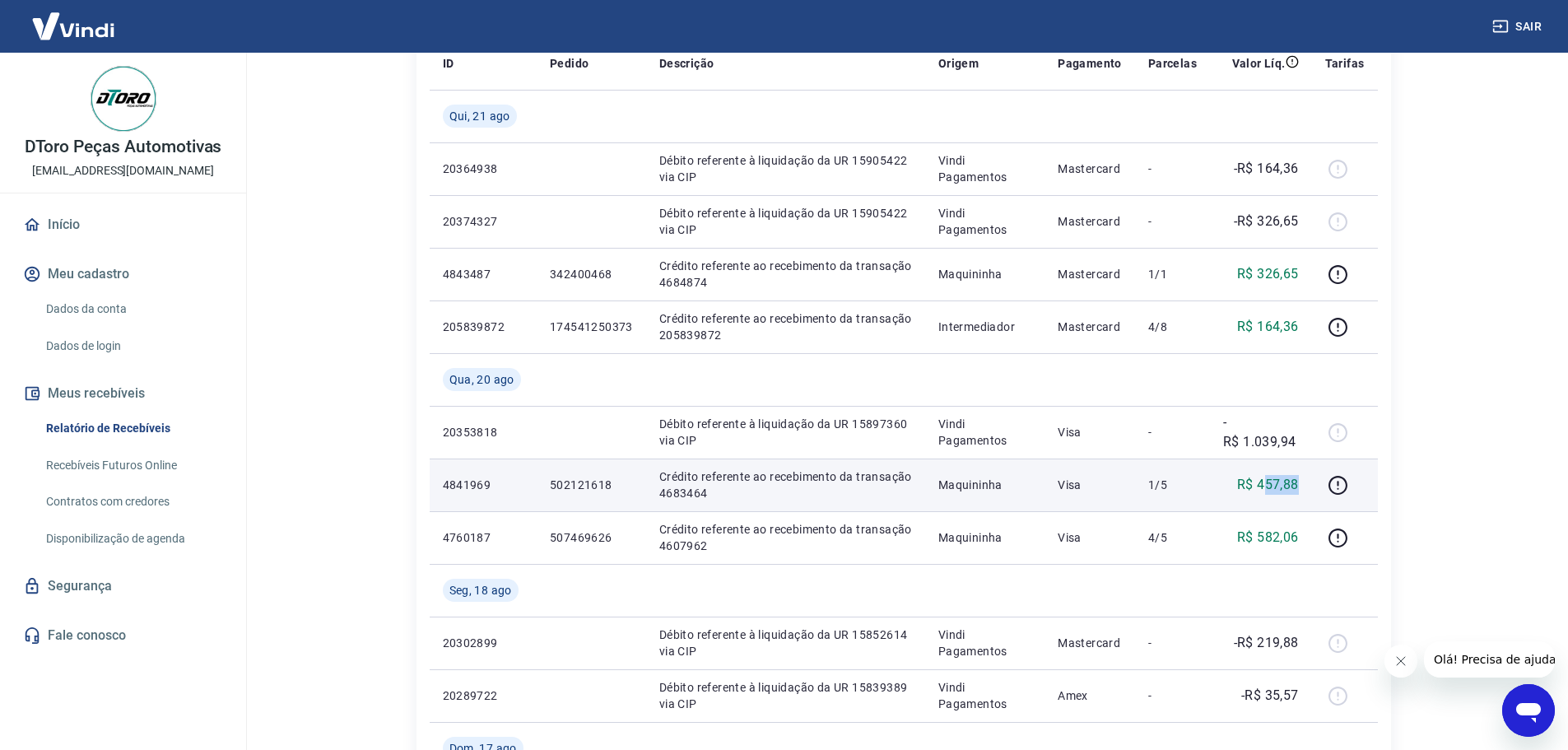
drag, startPoint x: 1263, startPoint y: 483, endPoint x: 1300, endPoint y: 484, distance: 37.0
click at [1299, 484] on p "R$ 457,88" at bounding box center [1268, 485] width 61 height 20
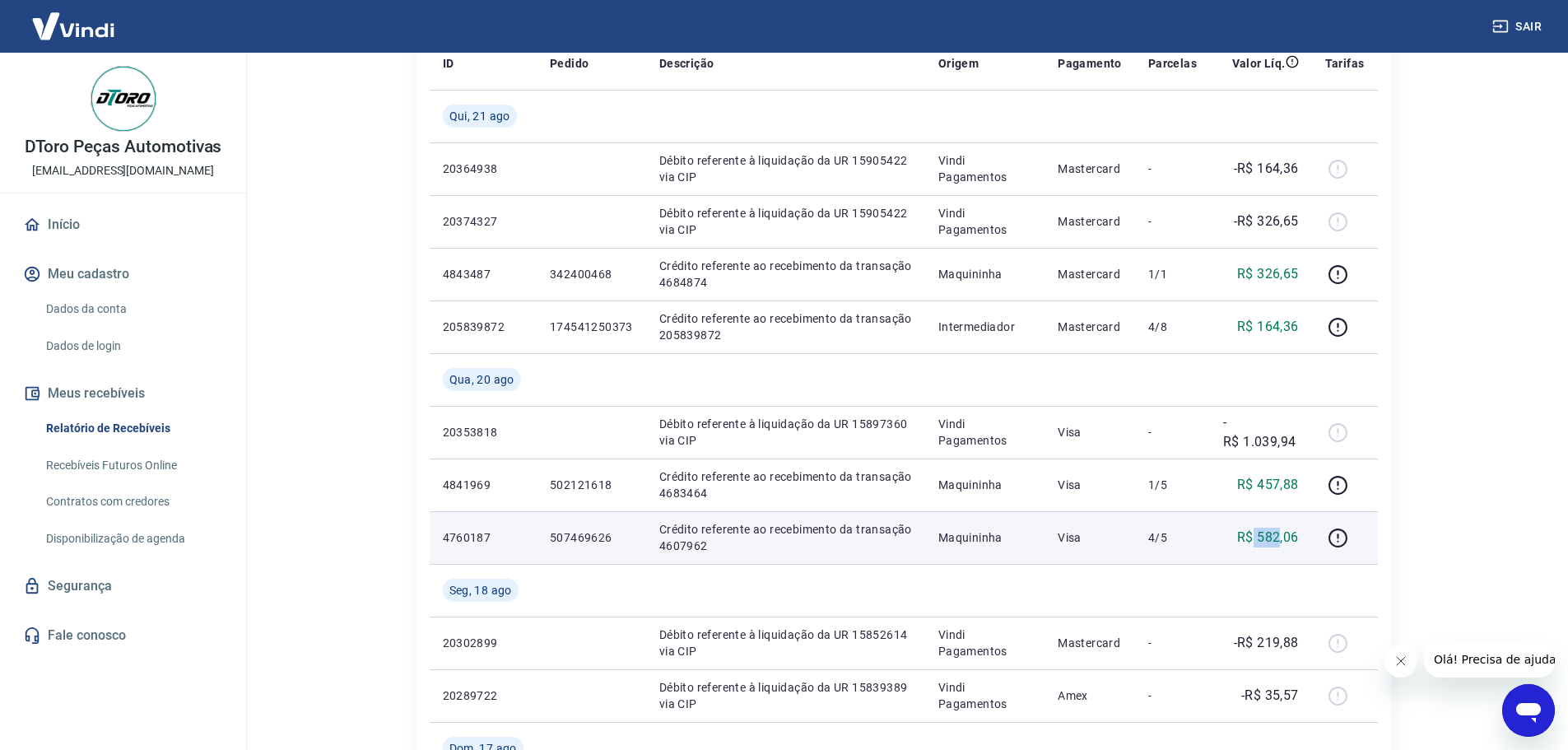
drag, startPoint x: 1256, startPoint y: 534, endPoint x: 1282, endPoint y: 540, distance: 26.7
click at [1282, 540] on p "R$ 582,06" at bounding box center [1268, 537] width 61 height 20
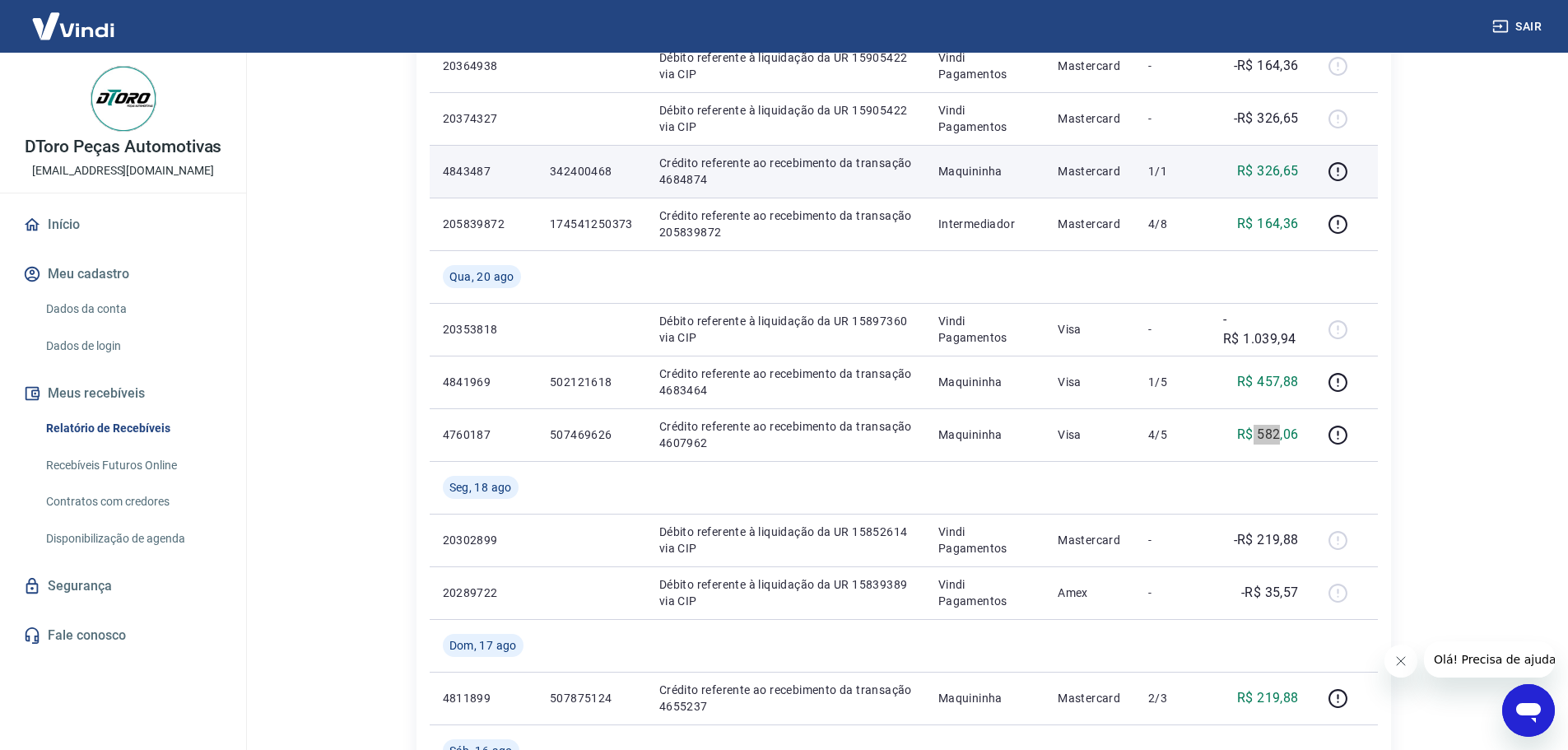
scroll to position [83, 0]
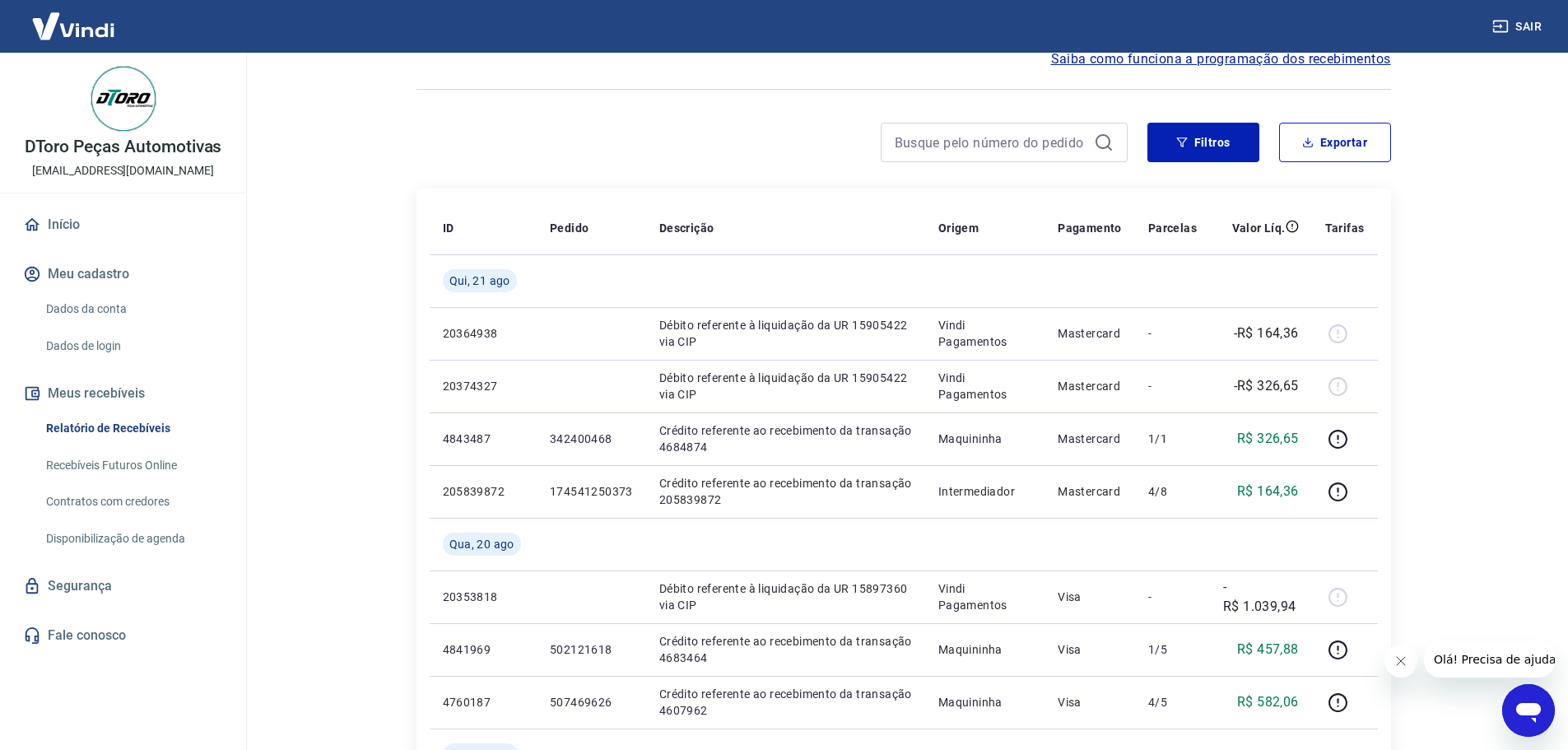
click at [1460, 543] on main "Início / Meus Recebíveis / Relatório de Recebíveis Relatório de Recebíveis Saib…" at bounding box center [903, 319] width 1329 height 698
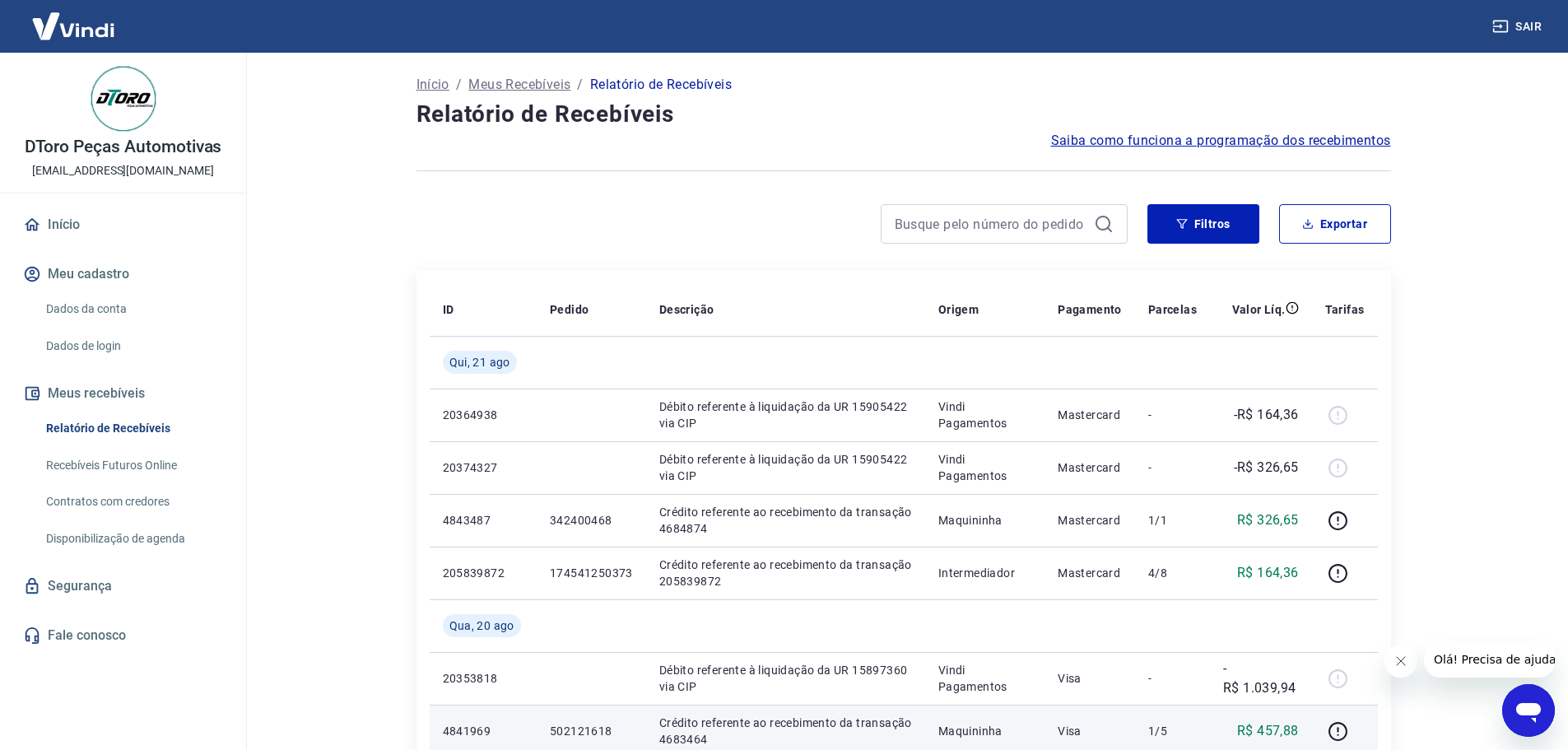
scroll to position [0, 0]
